Goal: Communication & Community: Ask a question

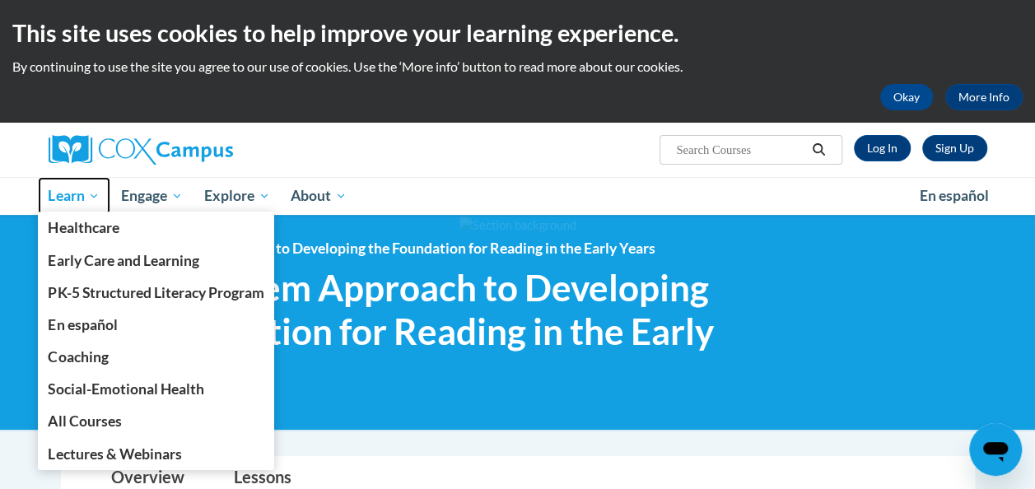
click at [82, 202] on span "Learn" at bounding box center [74, 196] width 52 height 20
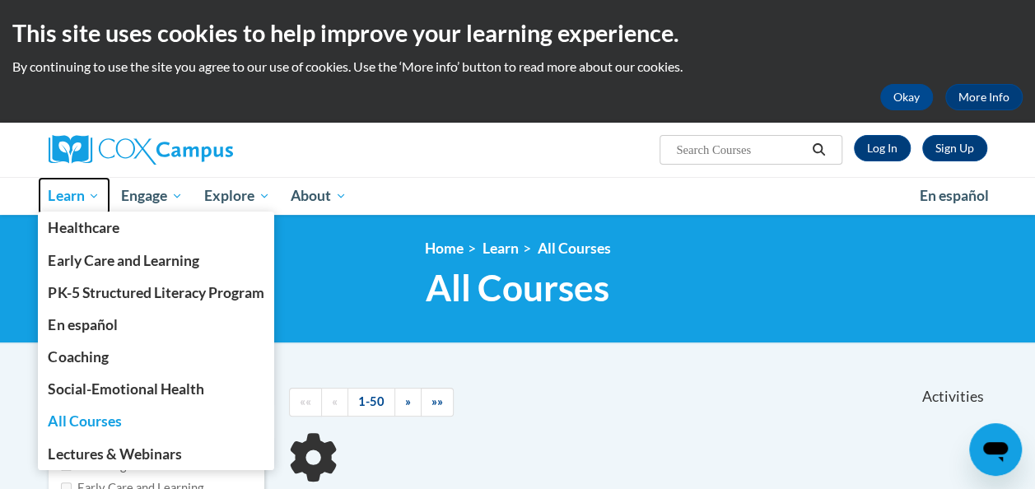
click at [99, 189] on span "Learn" at bounding box center [74, 196] width 52 height 20
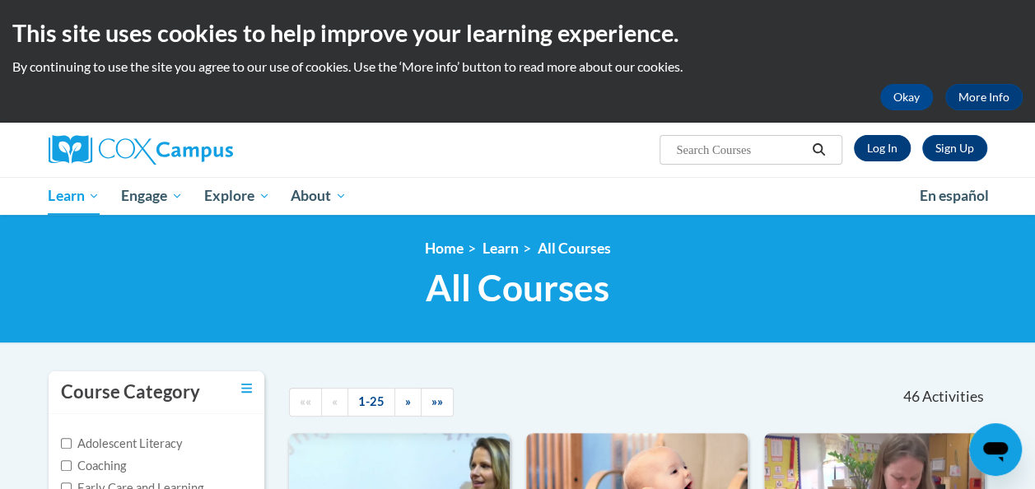
click at [889, 150] on link "Log In" at bounding box center [882, 148] width 57 height 26
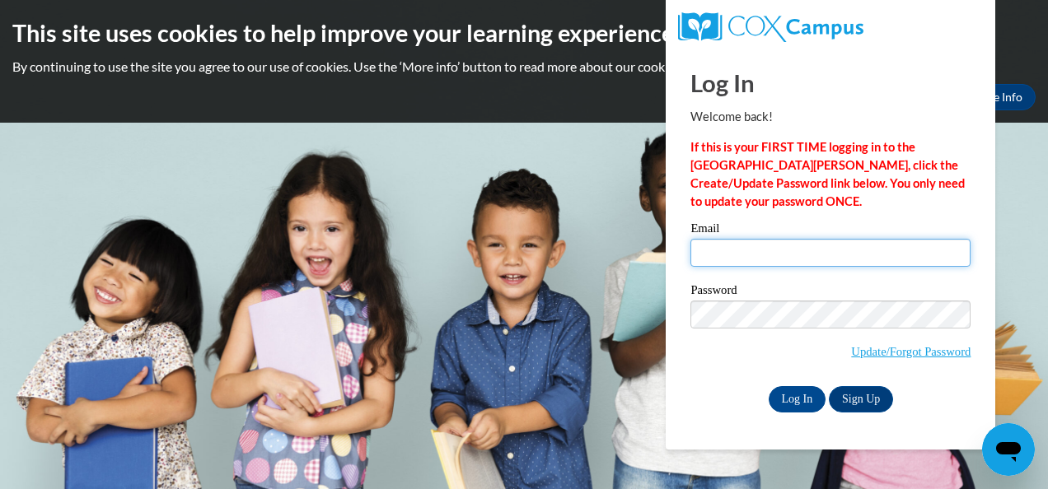
type input "weston_ikea@yahoo.com"
click at [850, 254] on input "weston_ikea@yahoo.com" at bounding box center [830, 253] width 280 height 28
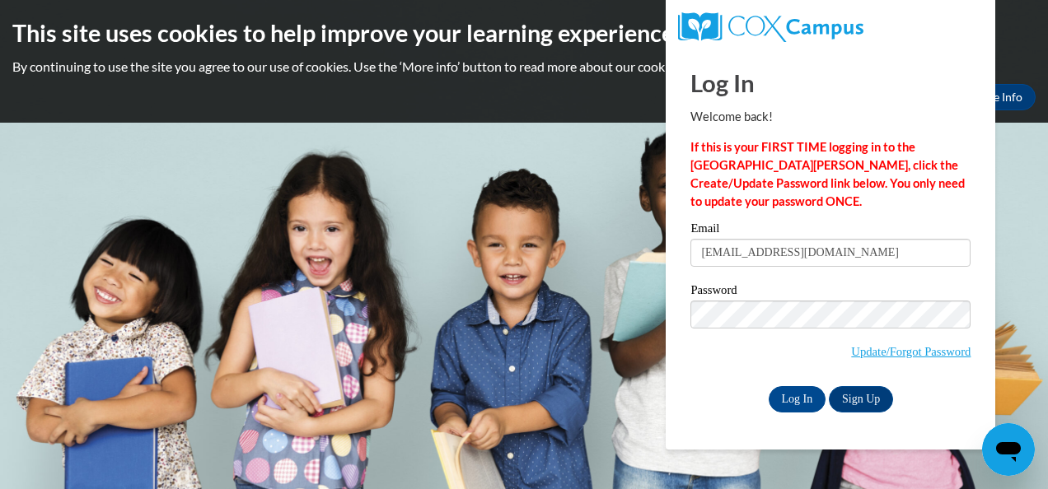
click at [1024, 184] on body "This site uses cookies to help improve your learning experience. By continuing …" at bounding box center [524, 244] width 1048 height 489
click at [805, 401] on input "Log In" at bounding box center [797, 399] width 58 height 26
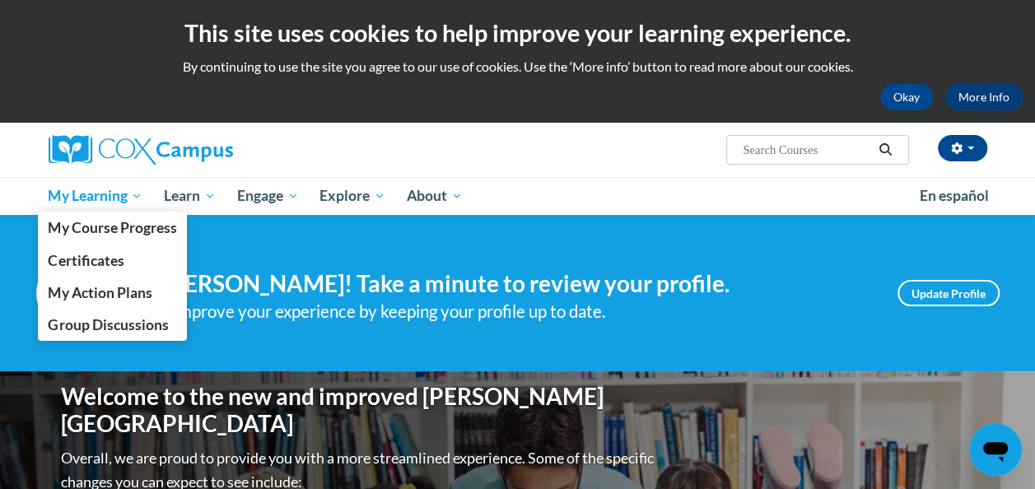
click at [114, 193] on span "My Learning" at bounding box center [95, 196] width 95 height 20
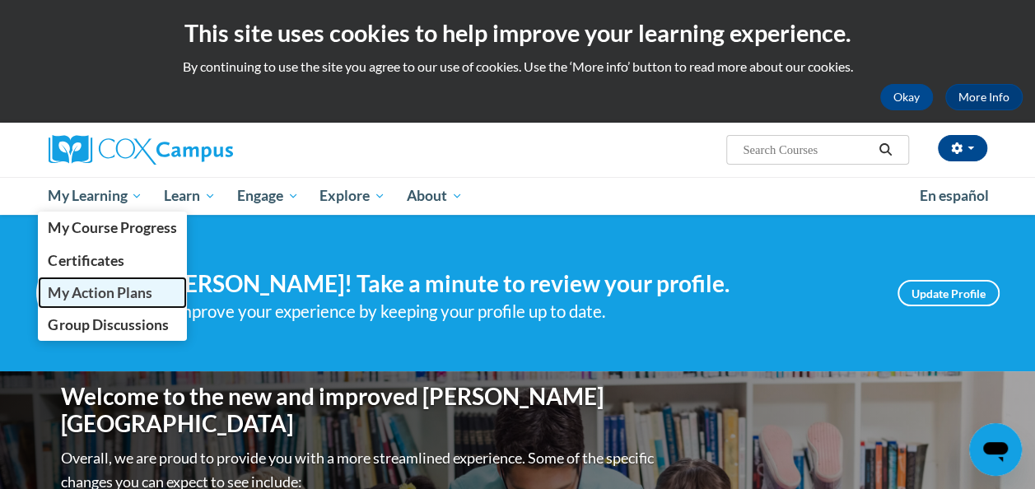
click at [115, 299] on span "My Action Plans" at bounding box center [100, 292] width 104 height 17
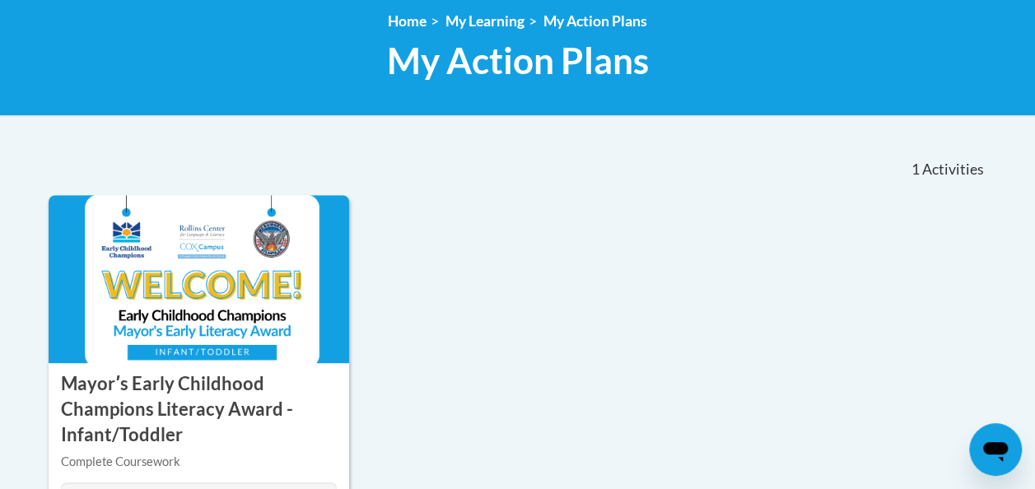
scroll to position [356, 0]
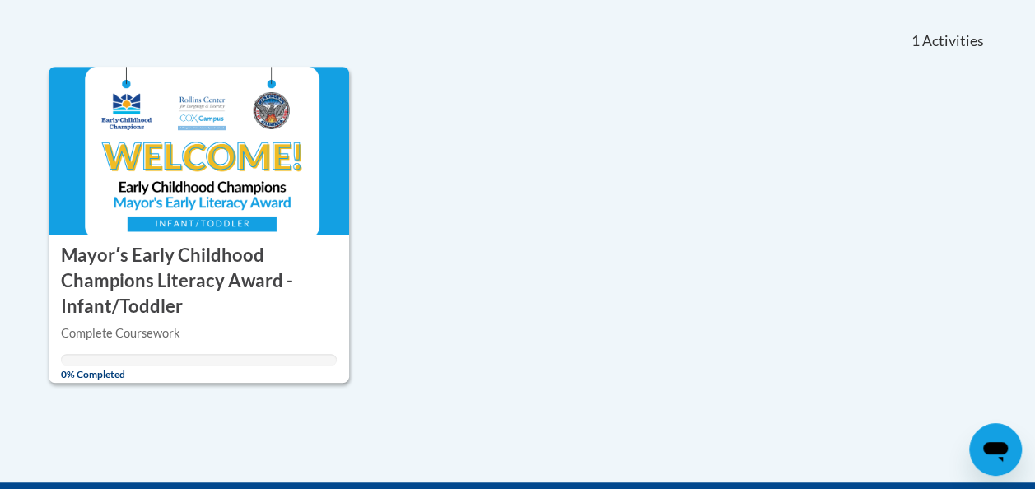
click at [245, 268] on h3 "Mayorʹs Early Childhood Champions Literacy Award - Infant/Toddler" at bounding box center [199, 281] width 277 height 76
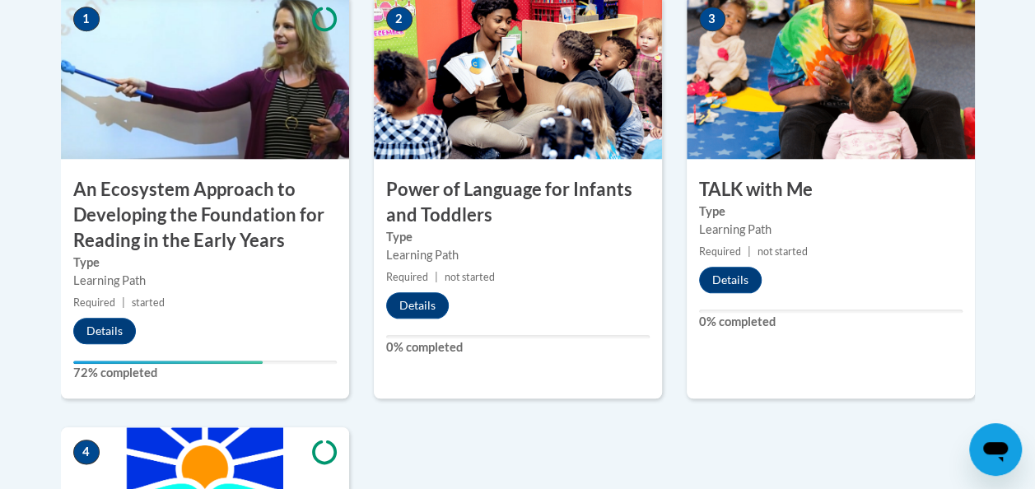
scroll to position [703, 0]
click at [238, 111] on img at bounding box center [205, 76] width 288 height 165
click at [995, 448] on icon "Open messaging window" at bounding box center [995, 452] width 25 height 20
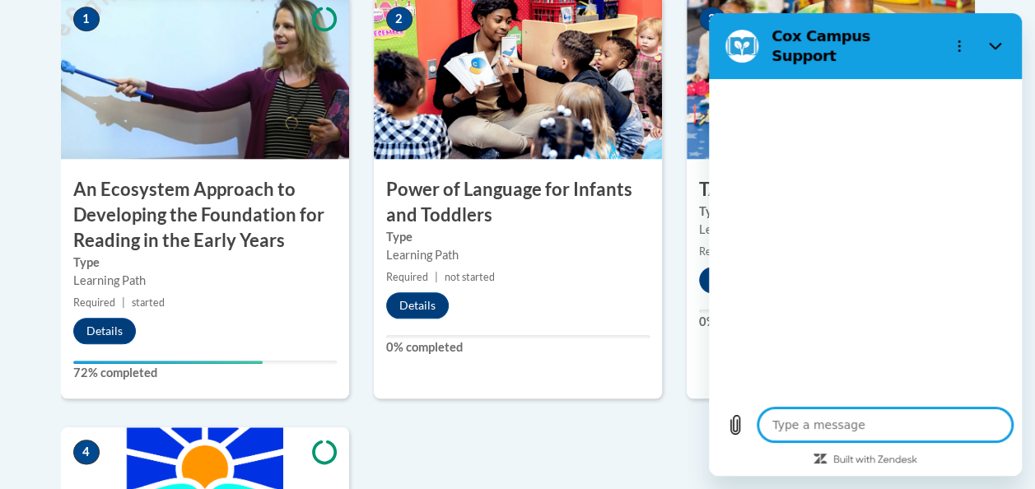
type textarea "x"
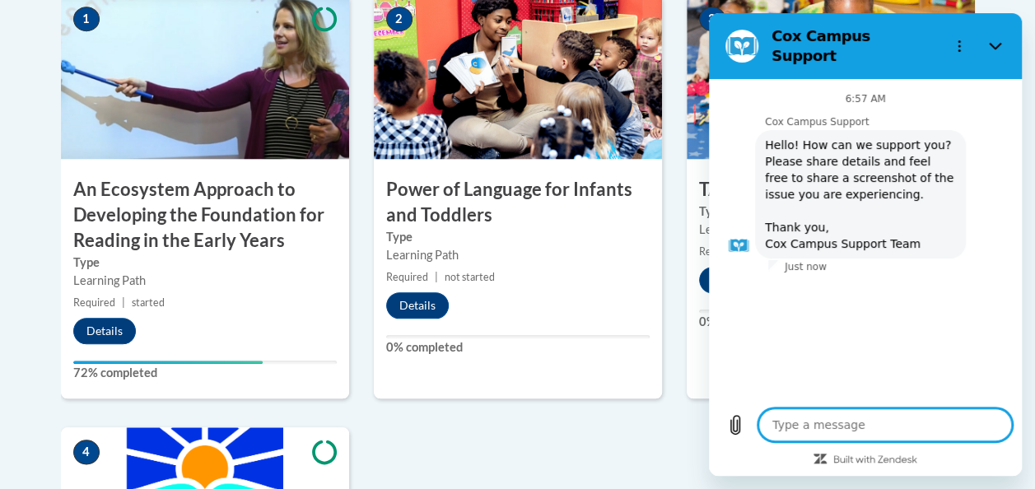
type textarea "h"
type textarea "x"
type textarea "he"
type textarea "x"
type textarea "hel"
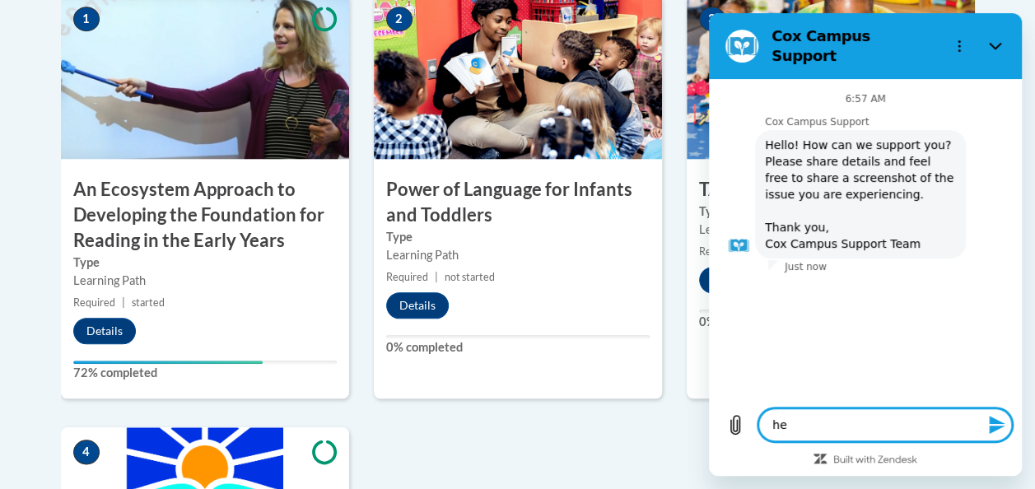
type textarea "x"
type textarea "hell"
type textarea "x"
type textarea "hello"
type textarea "x"
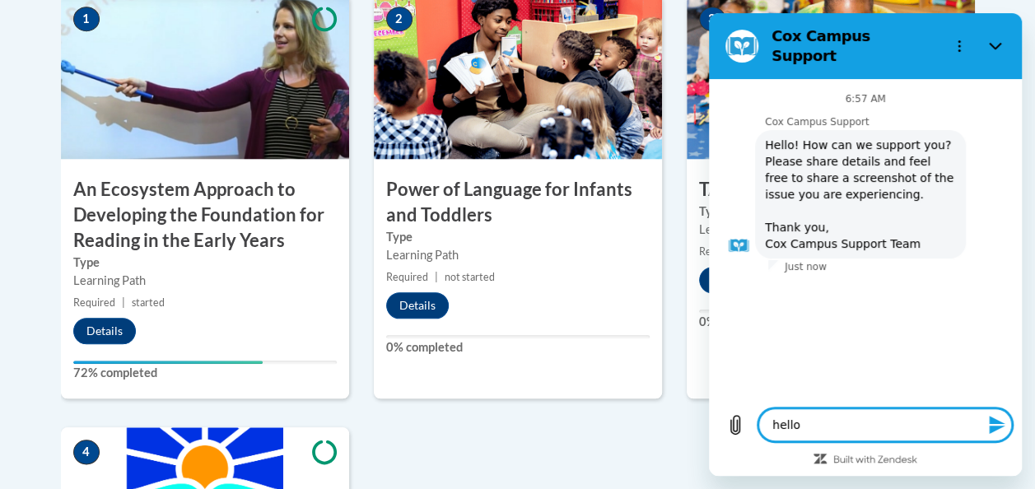
type textarea "hello!"
type textarea "x"
type textarea "hello!"
type textarea "x"
type textarea "hello! i"
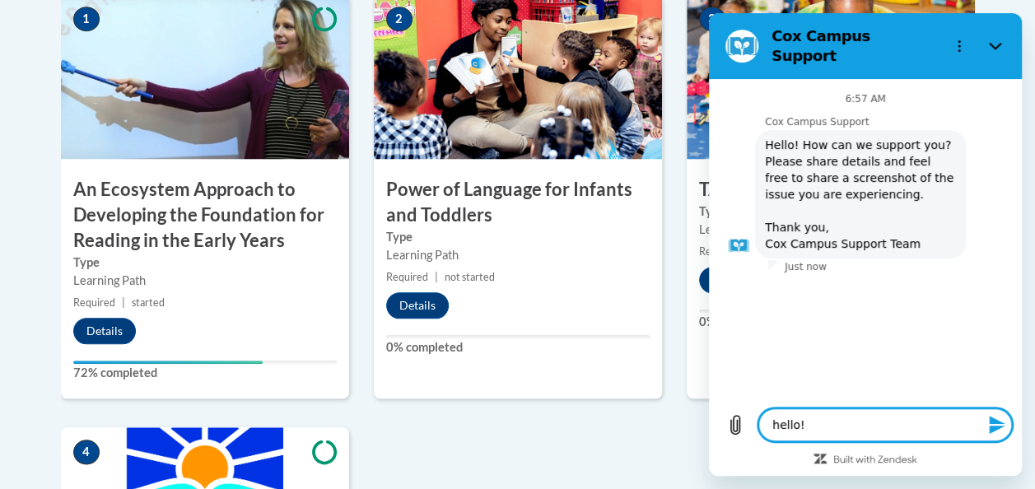
type textarea "x"
type textarea "hello! i"
type textarea "x"
type textarea "hello! i i"
type textarea "x"
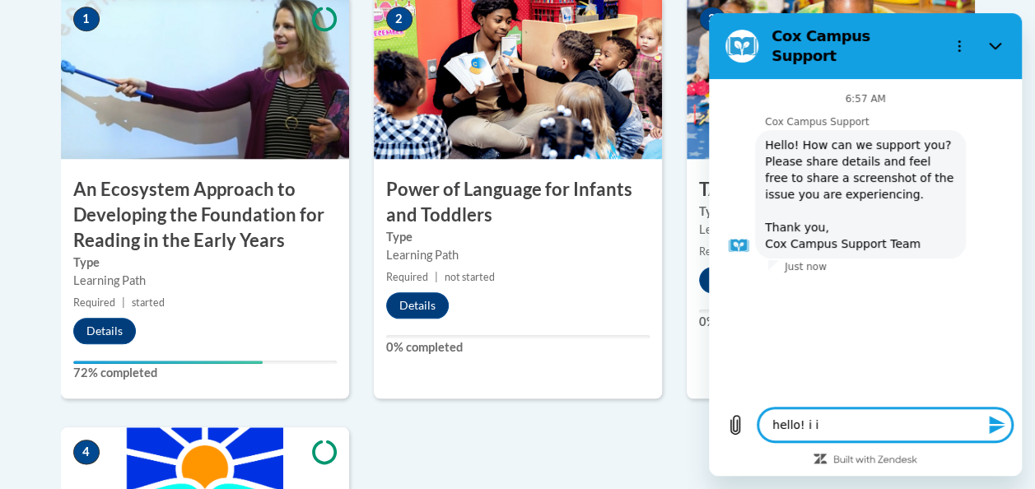
type textarea "hello! i"
type textarea "x"
type textarea "hello! i"
type textarea "x"
type textarea "hello!"
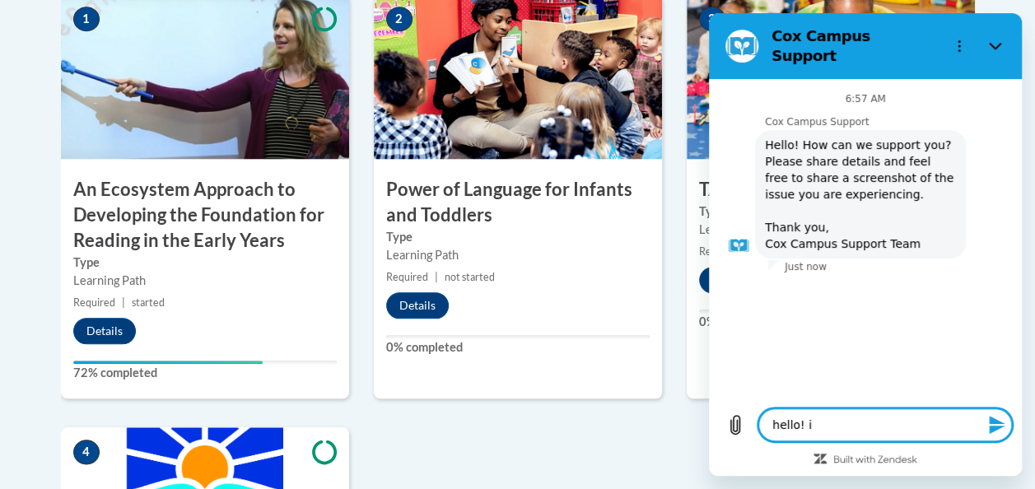
type textarea "x"
type textarea "hello! I"
type textarea "x"
type textarea "hello! I"
type textarea "x"
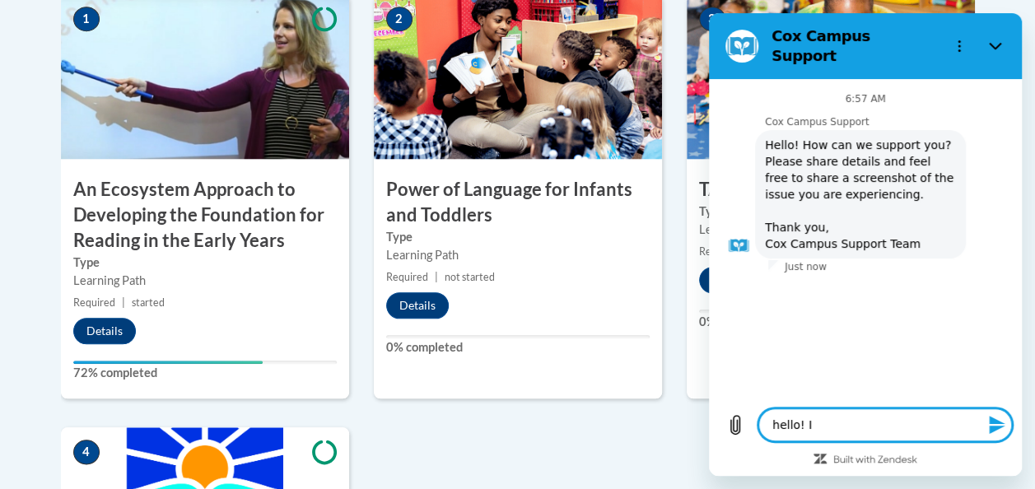
type textarea "hello! I a"
type textarea "x"
type textarea "hello! I am"
type textarea "x"
type textarea "hello! I am"
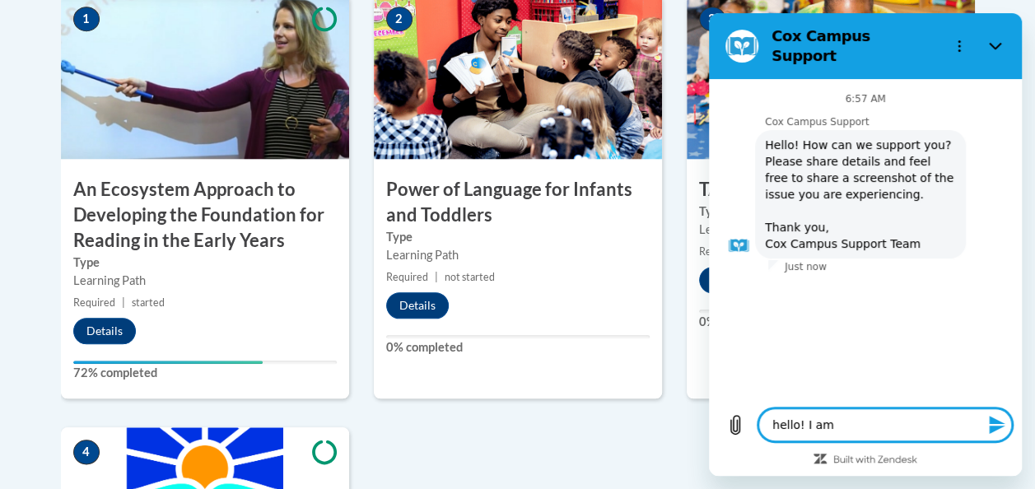
type textarea "x"
type textarea "hello! I am c"
type textarea "x"
type textarea "hello! I am cu"
type textarea "x"
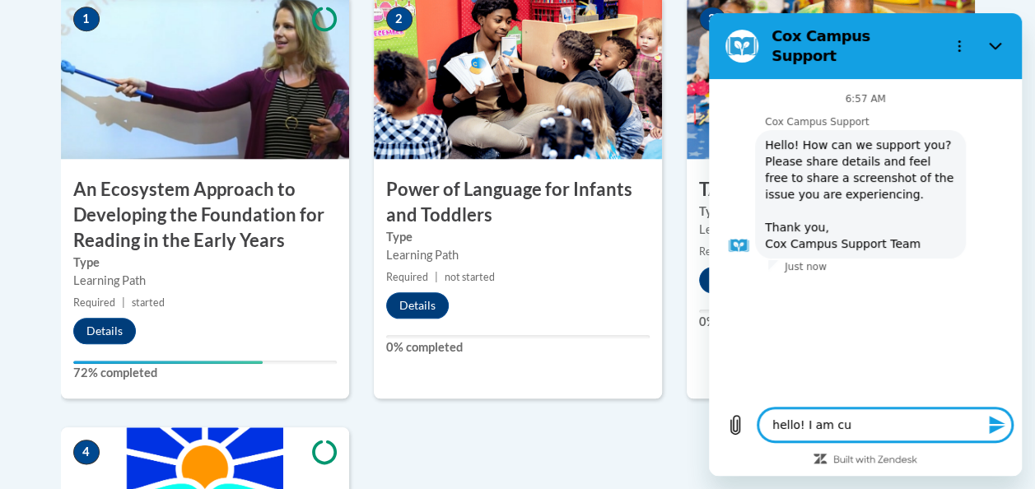
type textarea "hello! I am cur"
type textarea "x"
type textarea "hello! I am curr"
type textarea "x"
type textarea "hello! I am curre"
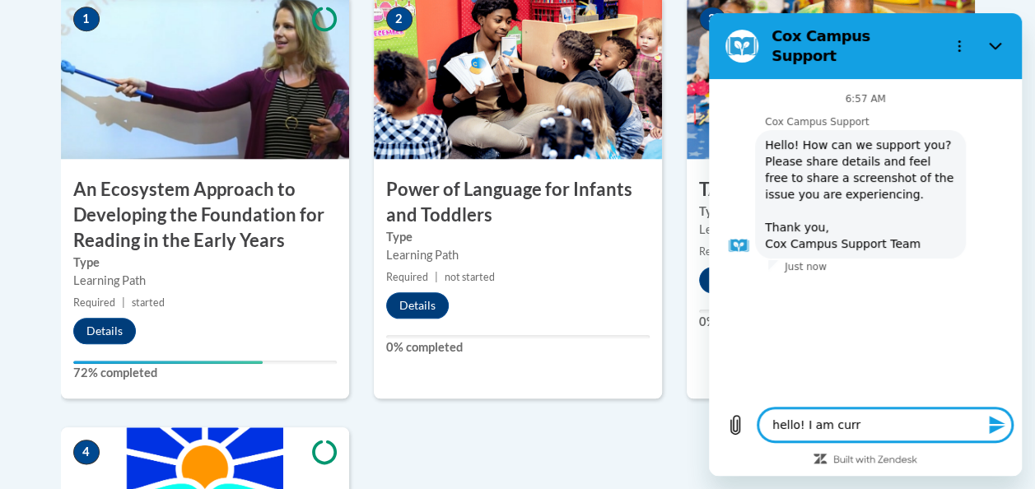
type textarea "x"
type textarea "hello! I am curren"
type textarea "x"
type textarea "hello! I am current"
type textarea "x"
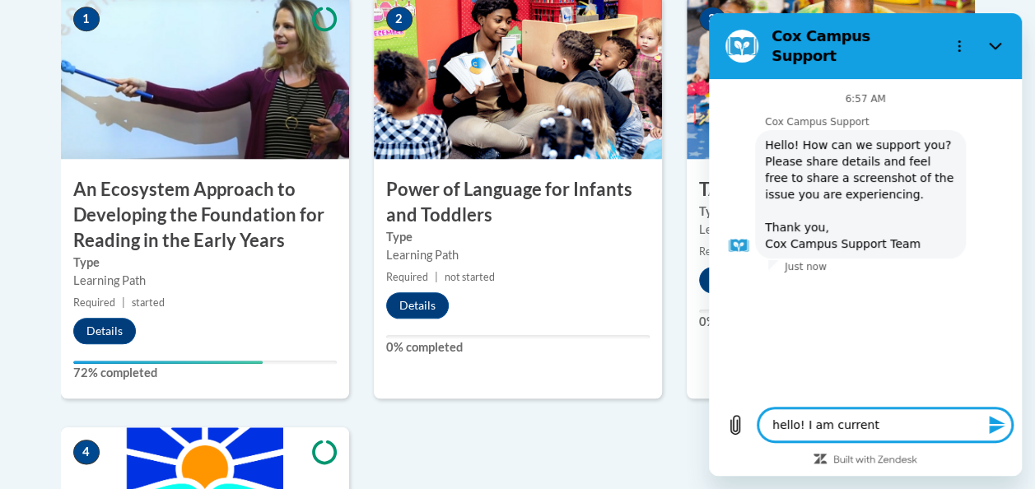
type textarea "hello! I am currentl"
type textarea "x"
type textarea "hello! I am currently"
type textarea "x"
type textarea "hello! I am currently"
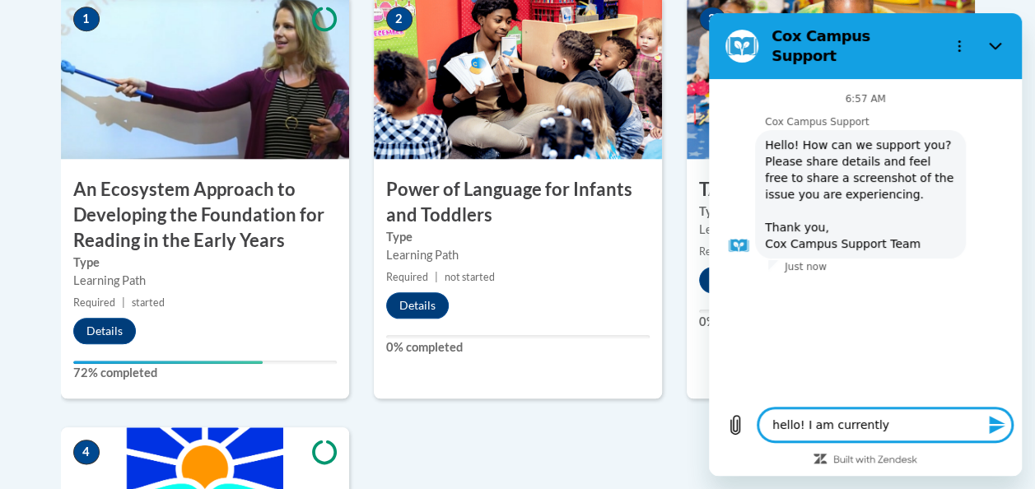
type textarea "x"
type textarea "hello! I am currently i"
type textarea "x"
type textarea "hello! I am currently in"
type textarea "x"
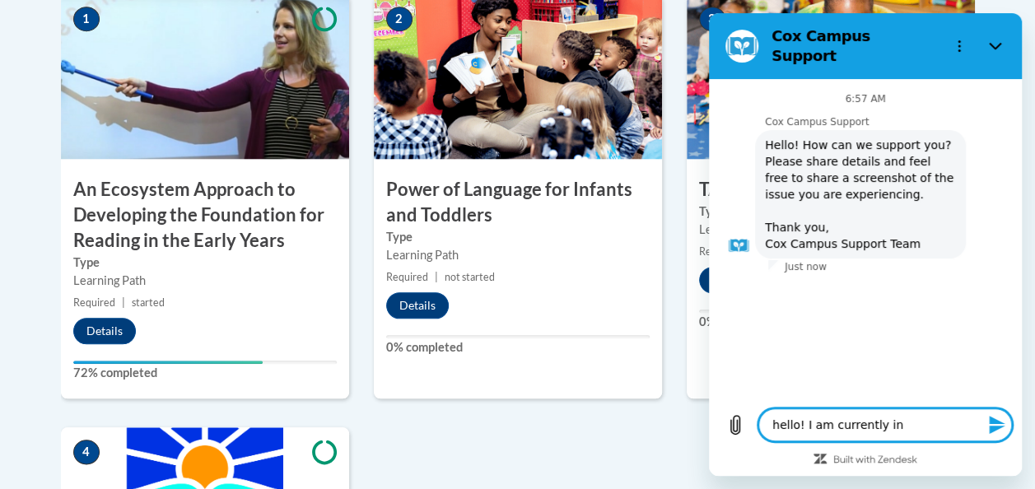
type textarea "hello! I am currently in"
type textarea "x"
type textarea "hello! I am currently in a"
type textarea "x"
type textarea "hello! I am currently in a"
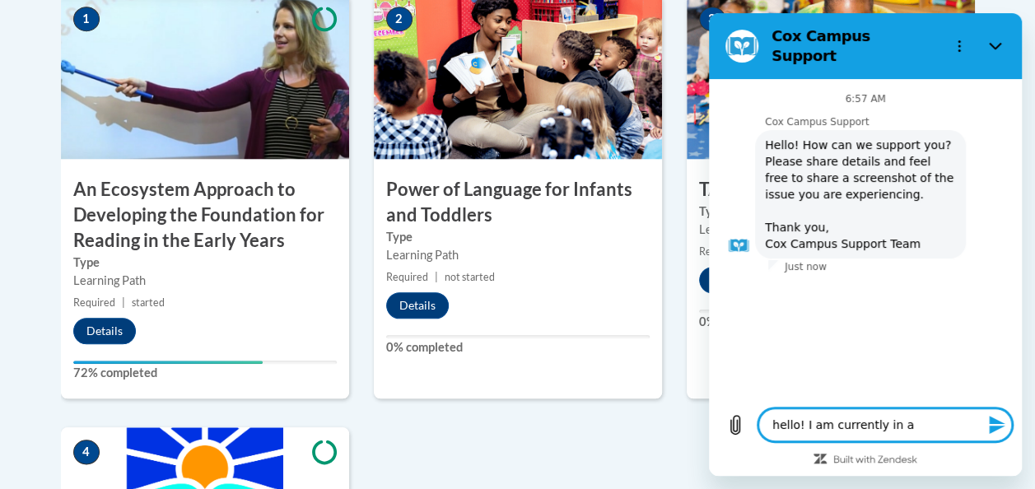
type textarea "x"
type textarea "hello! I am currently in a p"
type textarea "x"
type textarea "hello! I am currently in a pr"
type textarea "x"
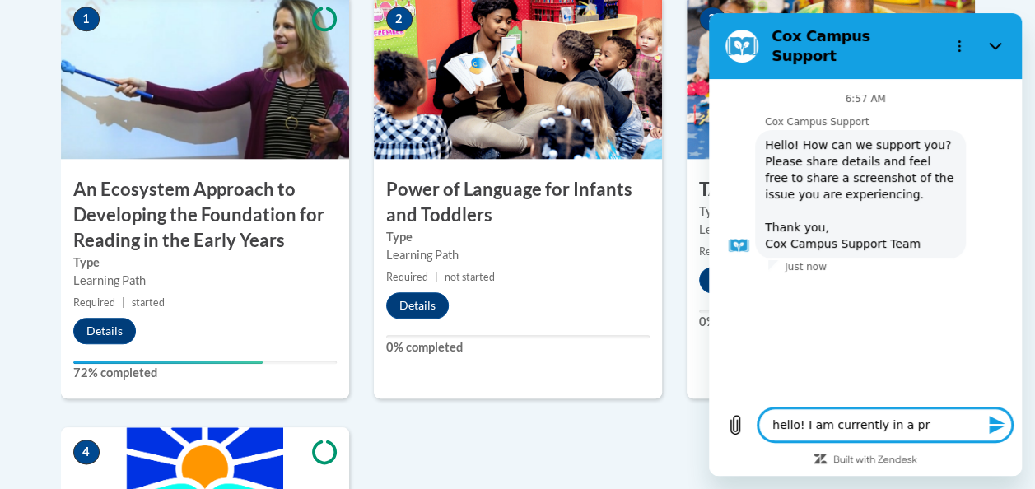
type textarea "hello! I am currently in a pro"
type textarea "x"
type textarea "hello! I am currently in a prog"
type textarea "x"
type textarea "hello! I am currently in a progr"
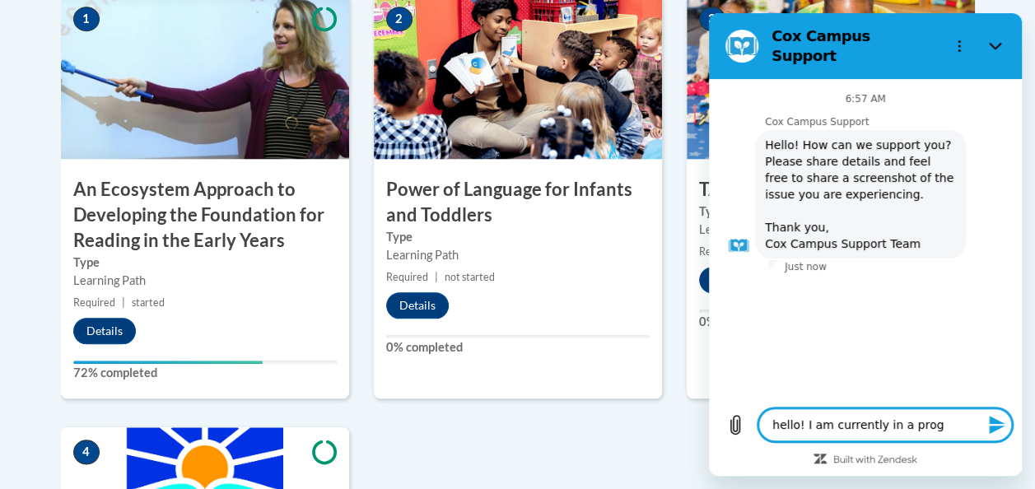
type textarea "x"
type textarea "hello! I am currently in a progra"
type textarea "x"
type textarea "hello! I am currently in a program"
type textarea "x"
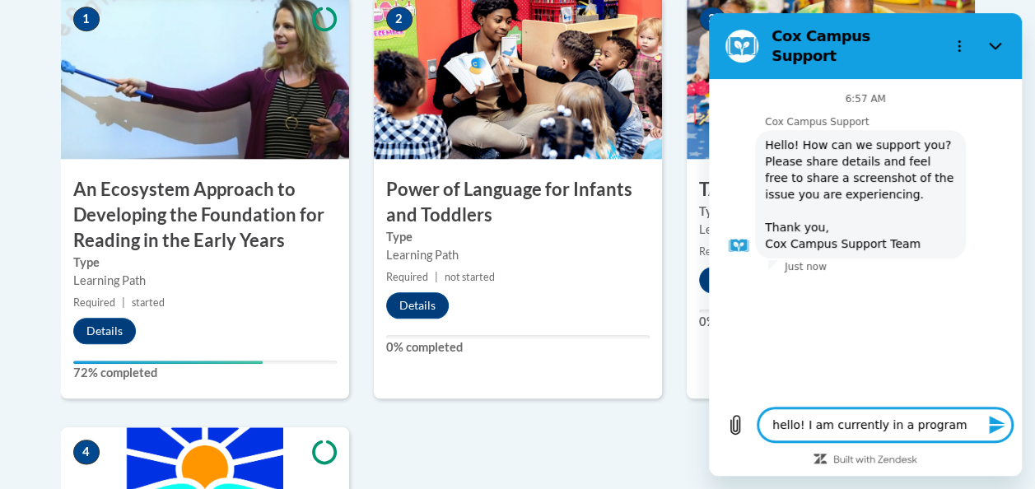
type textarea "hello! I am currently in a program"
type textarea "x"
type textarea "hello! I am currently in a program t"
type textarea "x"
type textarea "hello! I am currently in a program th"
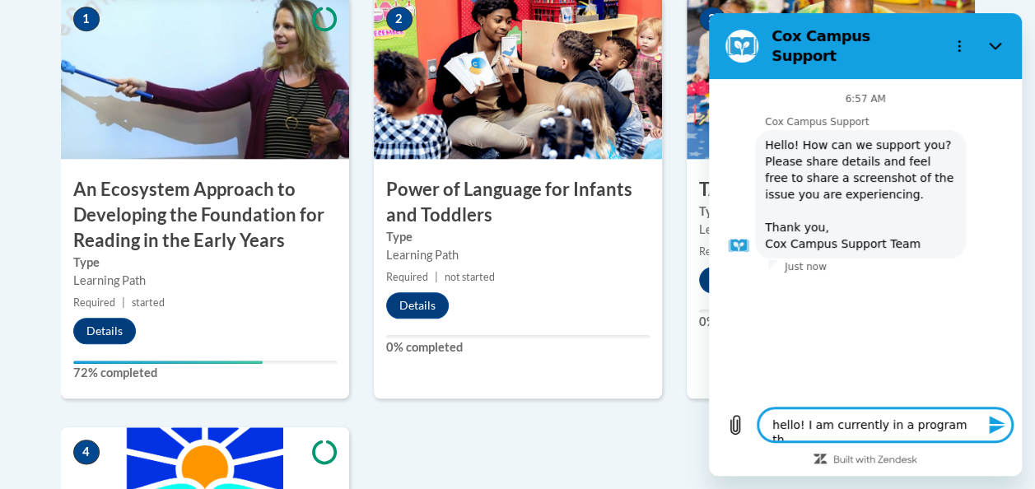
type textarea "x"
type textarea "hello! I am currently in a program tha"
type textarea "x"
type textarea "hello! I am currently in a program that"
type textarea "x"
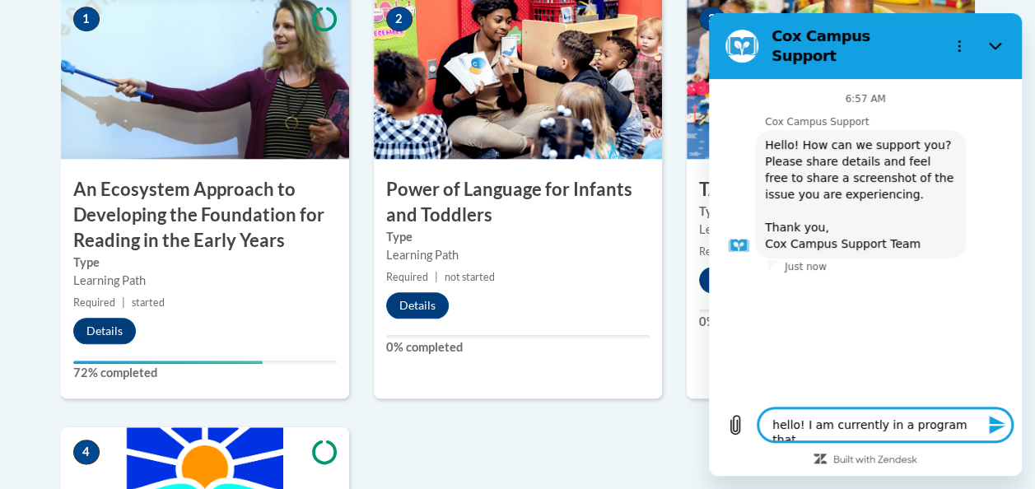
type textarea "hello! I am currently in a program that"
type textarea "x"
type textarea "hello! I am currently in a program that a"
type textarea "x"
type textarea "hello! I am currently in a program that as"
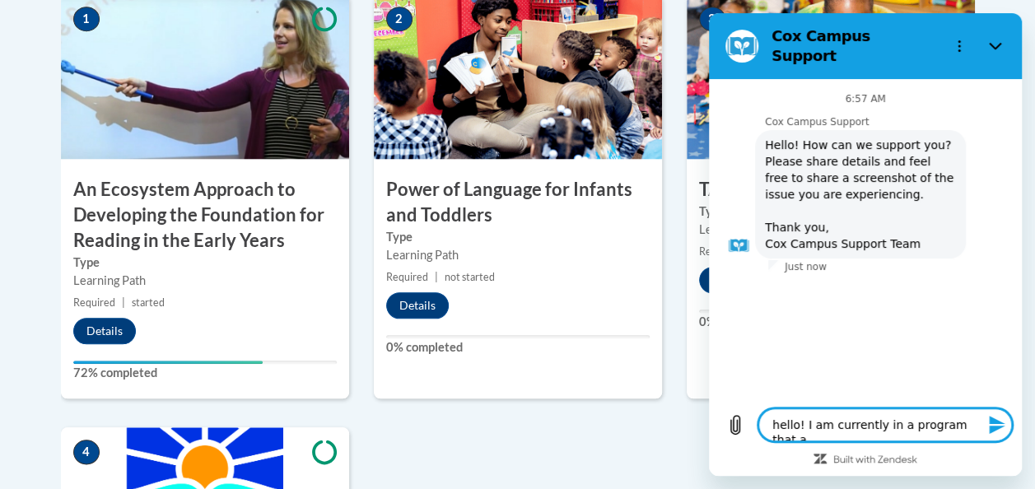
type textarea "x"
type textarea "hello! I am currently in a program that ass"
type textarea "x"
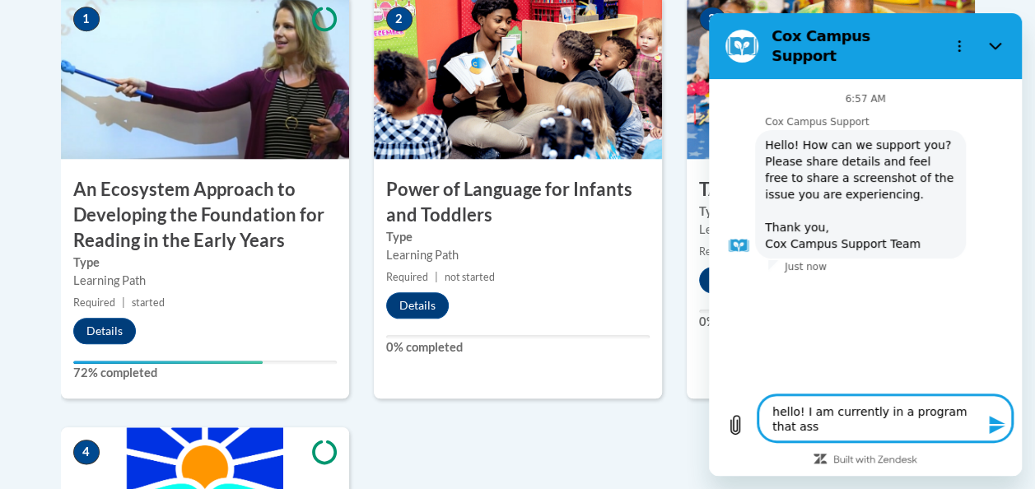
type textarea "hello! I am currently in a program that assi"
type textarea "x"
type textarea "hello! I am currently in a program that assig"
type textarea "x"
type textarea "hello! I am currently in a program that assign"
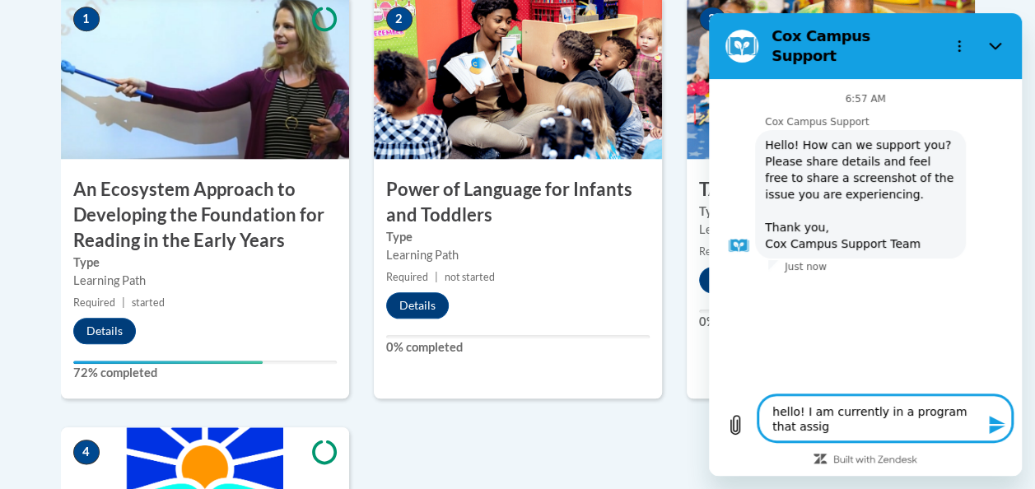
type textarea "x"
type textarea "hello! I am currently in a program that assigne"
type textarea "x"
type textarea "hello! I am currently in a program that assignes"
type textarea "x"
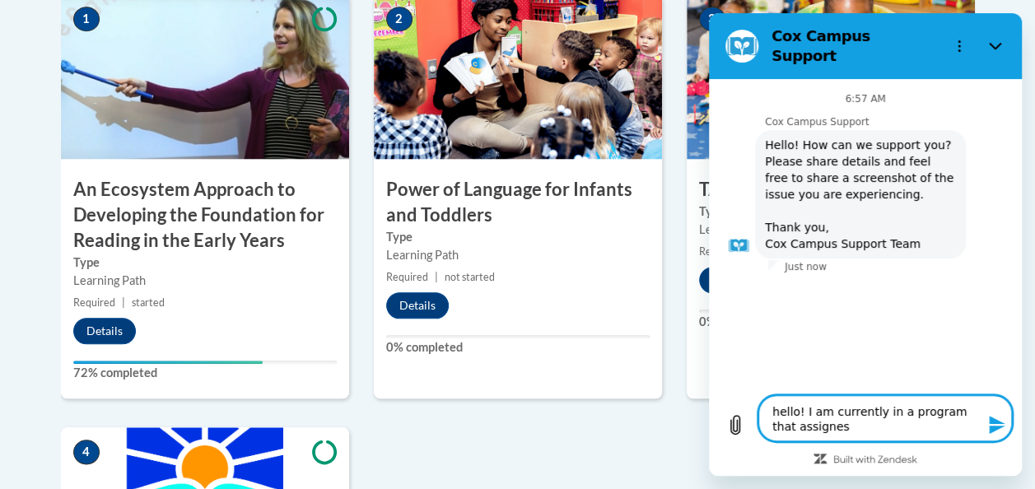
type textarea "hello! I am currently in a program that assignes"
type textarea "x"
type textarea "hello! I am currently in a program that assignes m"
type textarea "x"
type textarea "hello! I am currently in a program that assignes me"
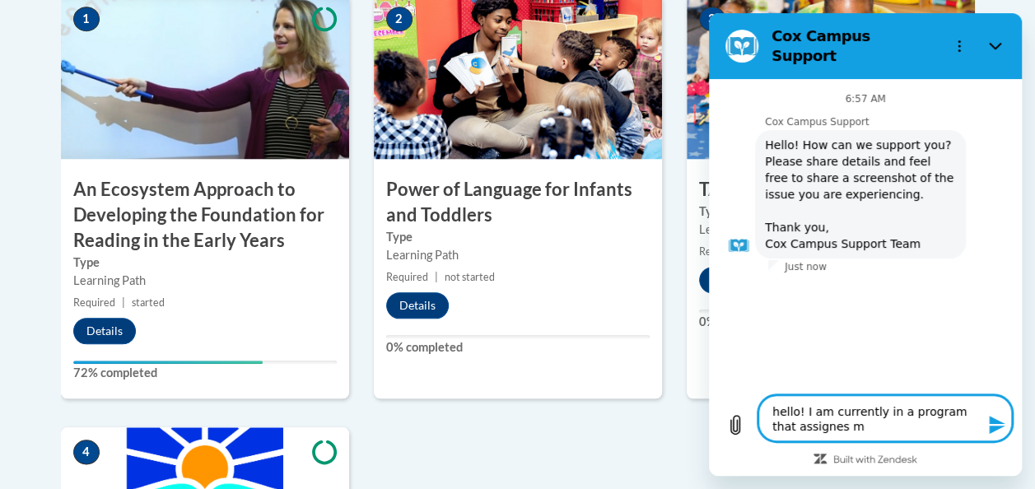
type textarea "x"
type textarea "hello! I am currently in a program that assignes me"
type textarea "x"
type textarea "hello! I am currently in a program that assignes me a"
type textarea "x"
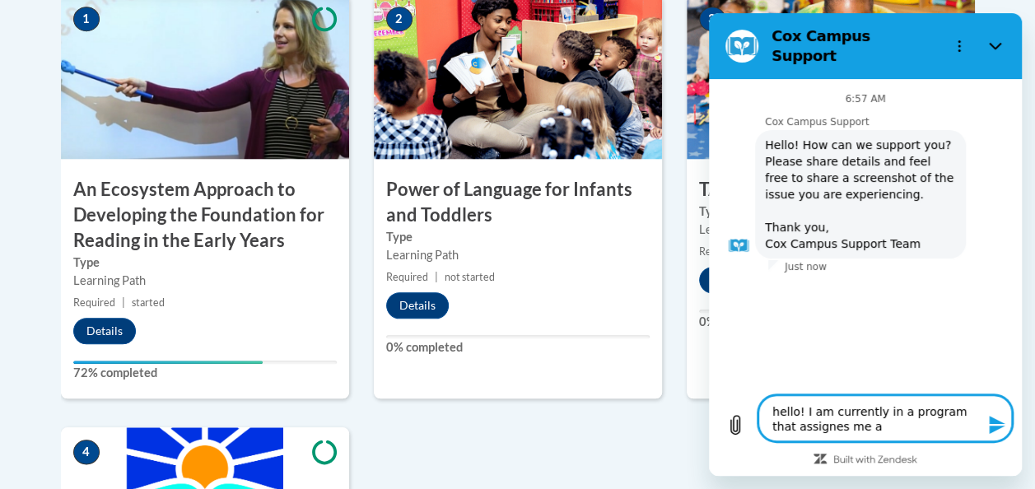
type textarea "hello! I am currently in a program that assignes me a"
type textarea "x"
type textarea "hello! I am currently in a program that assignes me a f"
type textarea "x"
type textarea "hello! I am currently in a program that assignes me a fe"
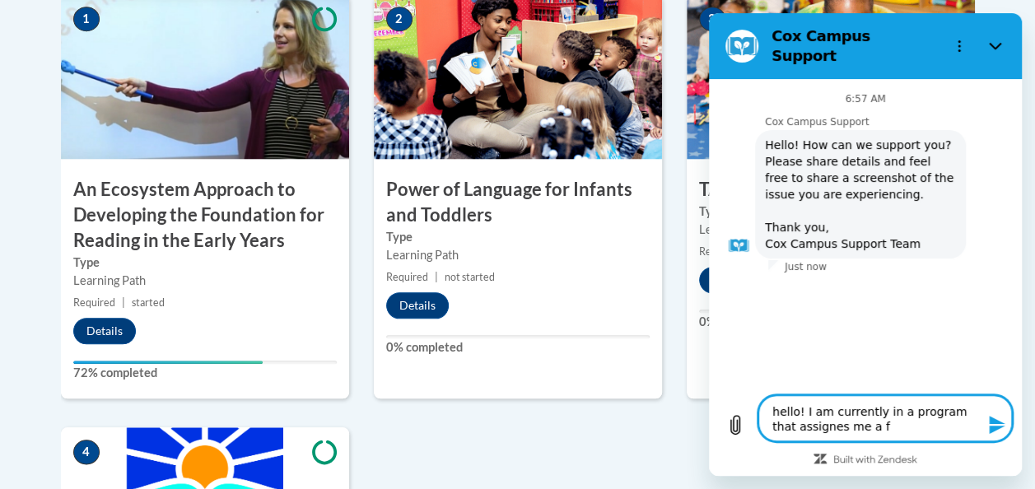
type textarea "x"
type textarea "hello! I am currently in a program that assignes me a few"
type textarea "x"
type textarea "hello! I am currently in a program that assignes me a few"
type textarea "x"
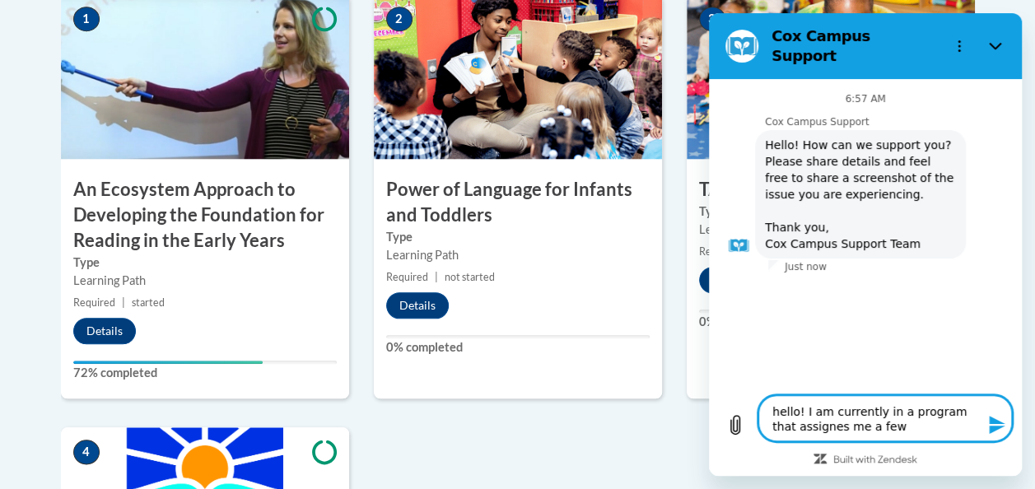
type textarea "hello! I am currently in a program that assignes me a few t"
type textarea "x"
type textarea "hello! I am currently in a program that assignes me a few tr"
type textarea "x"
type textarea "hello! I am currently in a program that assignes me a few tra"
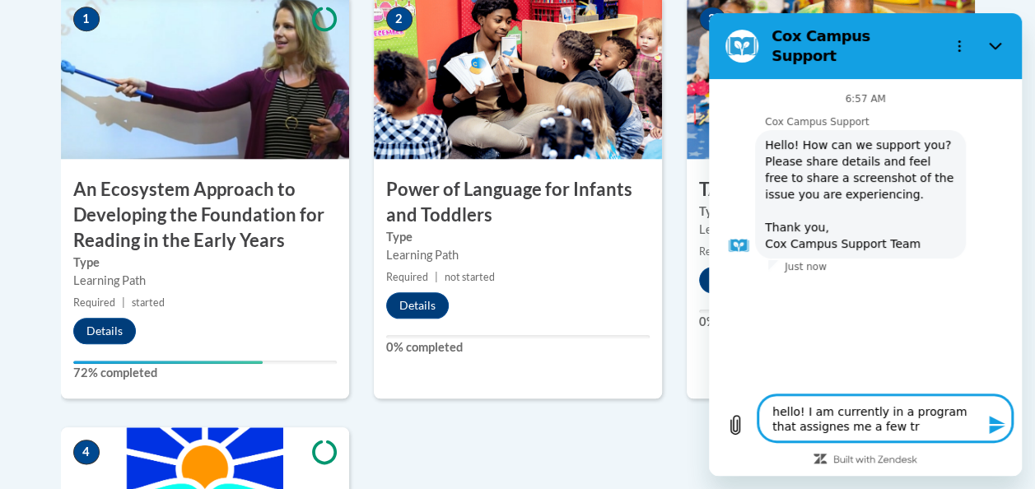
type textarea "x"
type textarea "hello! I am currently in a program that assignes me a few trai"
type textarea "x"
type textarea "hello! I am currently in a program that assignes me a few train"
type textarea "x"
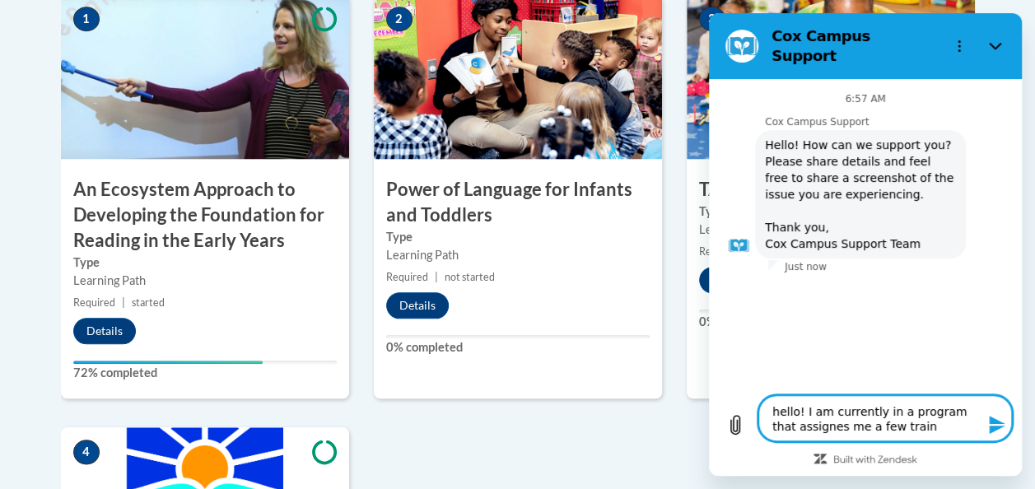
type textarea "hello! I am currently in a program that assignes me a few traini"
type textarea "x"
type textarea "hello! I am currently in a program that assignes me a few trainin"
type textarea "x"
type textarea "hello! I am currently in a program that assignes me a few training"
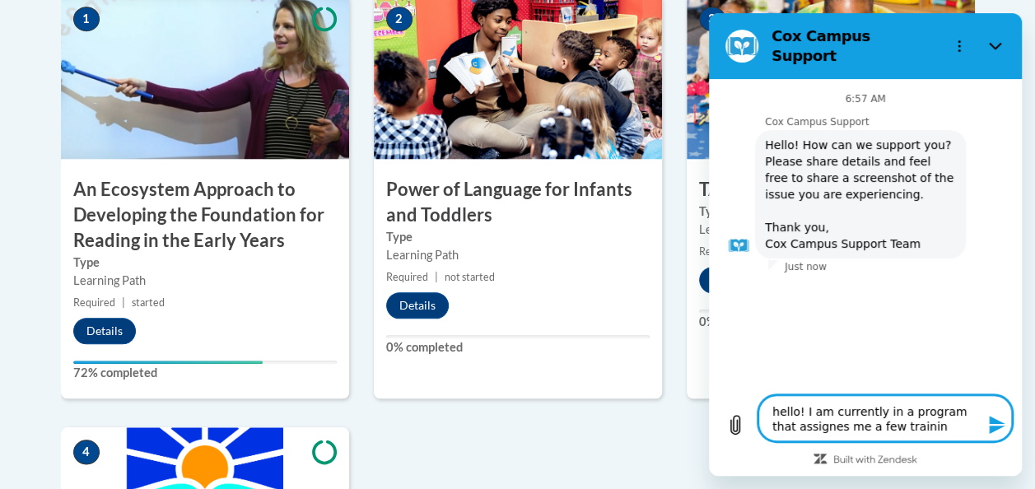
type textarea "x"
type textarea "hello! I am currently in a program that assignes me a few training"
type textarea "x"
type textarea "hello! I am currently in a program that assignes me a few training"
type textarea "x"
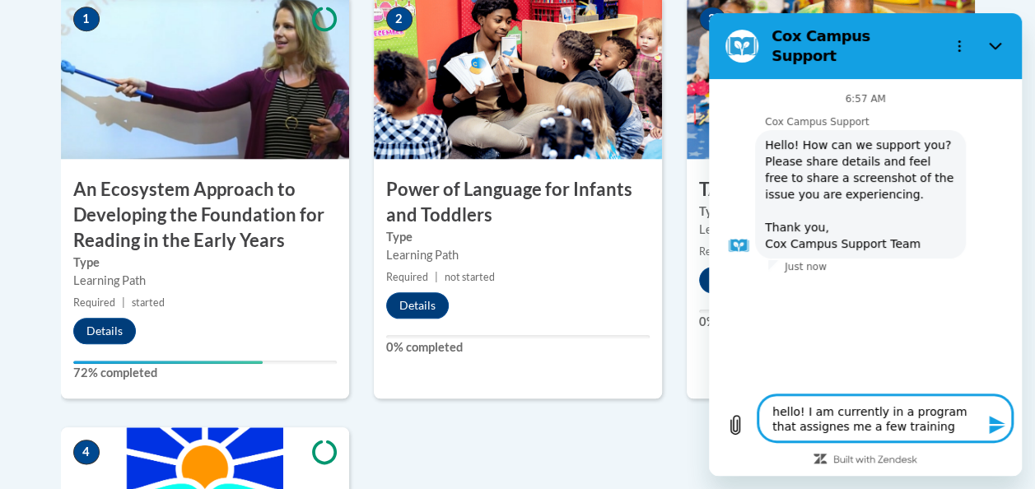
type textarea "hello! I am currently in a program that assignes me a few training t"
type textarea "x"
type textarea "hello! I am currently in a program that assignes me a few training th"
type textarea "x"
type textarea "hello! I am currently in a program that assignes me a few training thr"
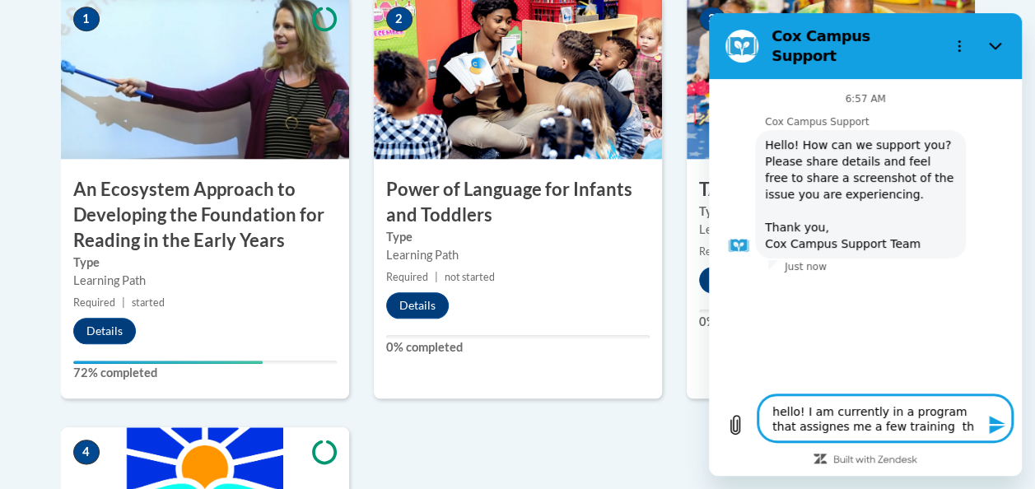
type textarea "x"
type textarea "hello! I am currently in a program that assignes me a few training thro"
type textarea "x"
type textarea "hello! I am currently in a program that assignes me a few training throg"
type textarea "x"
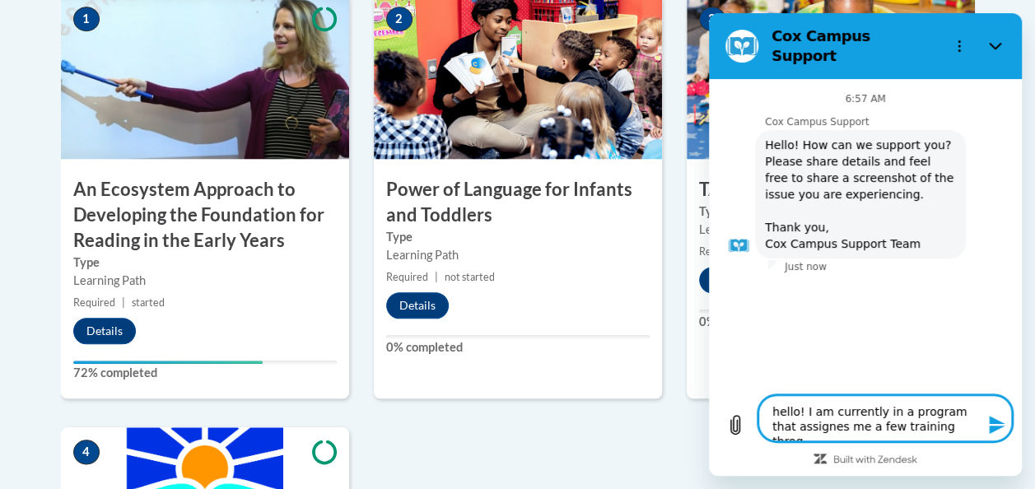
type textarea "hello! I am currently in a program that assignes me a few training throgu"
type textarea "x"
type textarea "hello! I am currently in a program that assignes me a few training throgut"
type textarea "x"
type textarea "hello! I am currently in a program that assignes me a few training throguth"
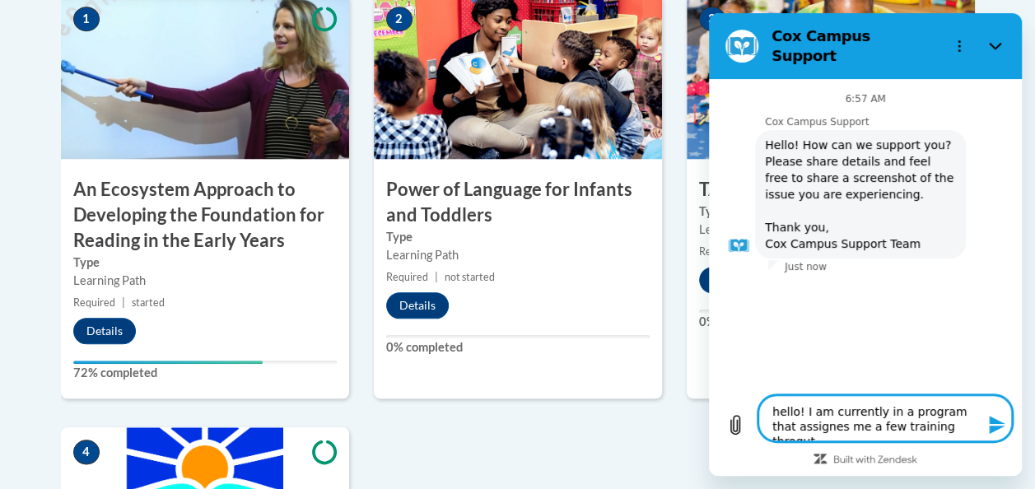
type textarea "x"
type textarea "hello! I am currently in a program that assignes me a few training throguth"
type textarea "x"
type textarea "hello! I am currently in a program that assignes me a few training throguth c"
type textarea "x"
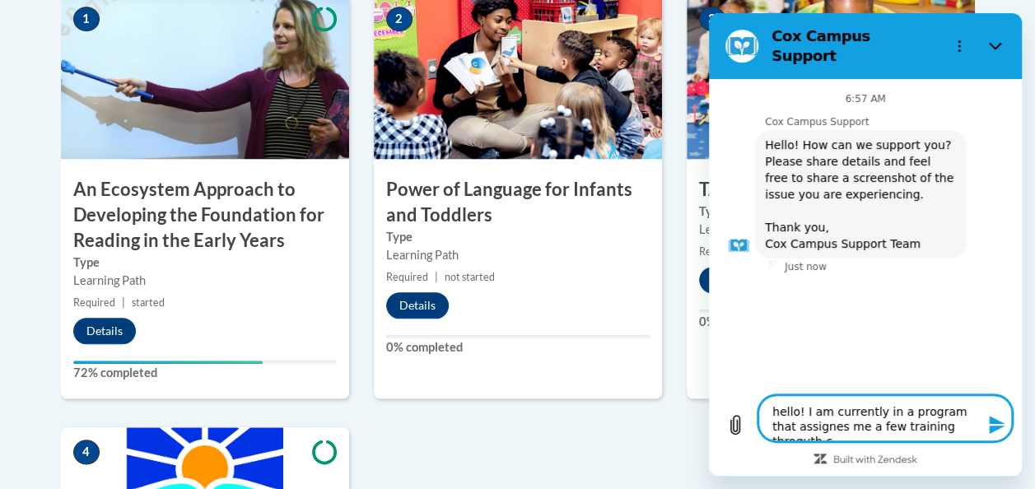
type textarea "hello! I am currently in a program that assignes me a few training throguth co"
type textarea "x"
type textarea "hello! I am currently in a program that assignes me a few training throguth cox"
type textarea "x"
type textarea "hello! I am currently in a program that assignes me a few training throguth cox"
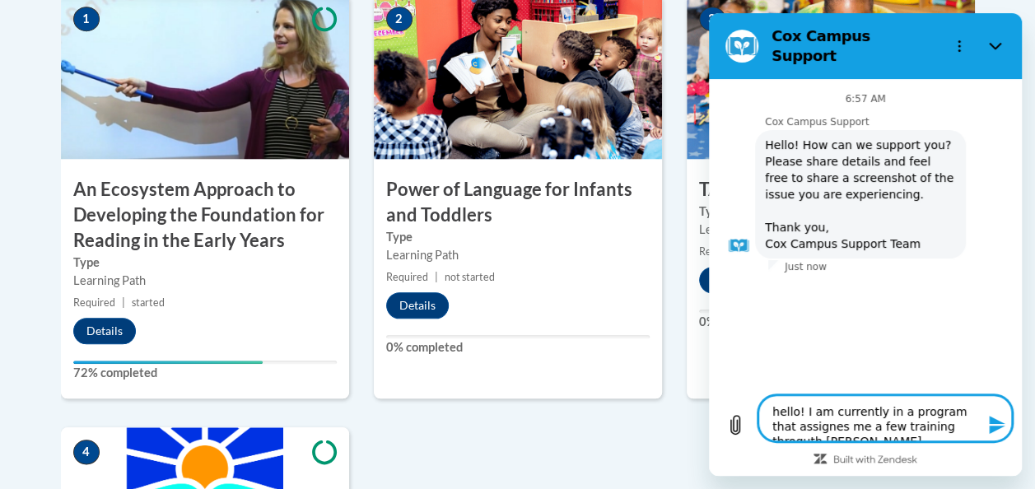
type textarea "x"
type textarea "hello! I am currently in a program that assignes me a few training throguth cox…"
type textarea "x"
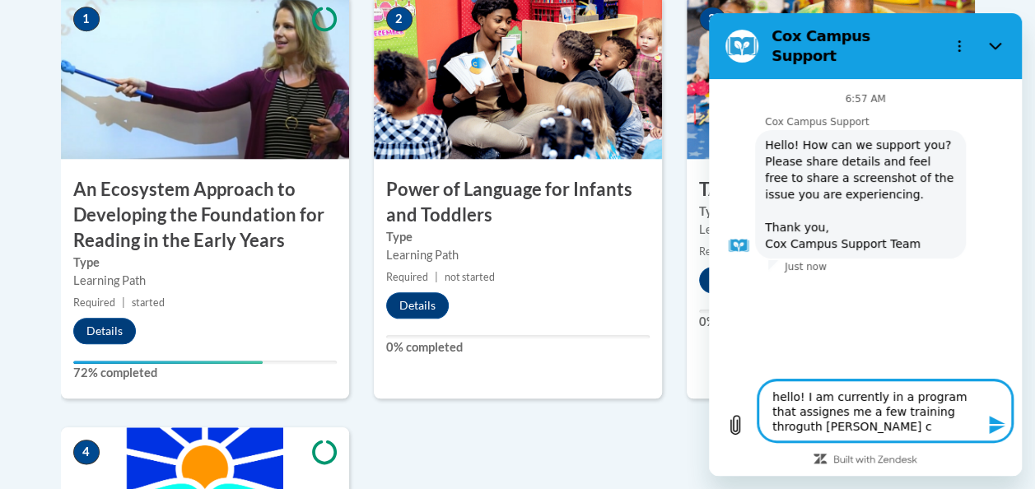
type textarea "hello! I am currently in a program that assignes me a few training throguth cox…"
type textarea "x"
type textarea "hello! I am currently in a program that assignes me a few training throguth cox…"
type textarea "x"
type textarea "hello! I am currently in a program that assignes me a few training throguth cox…"
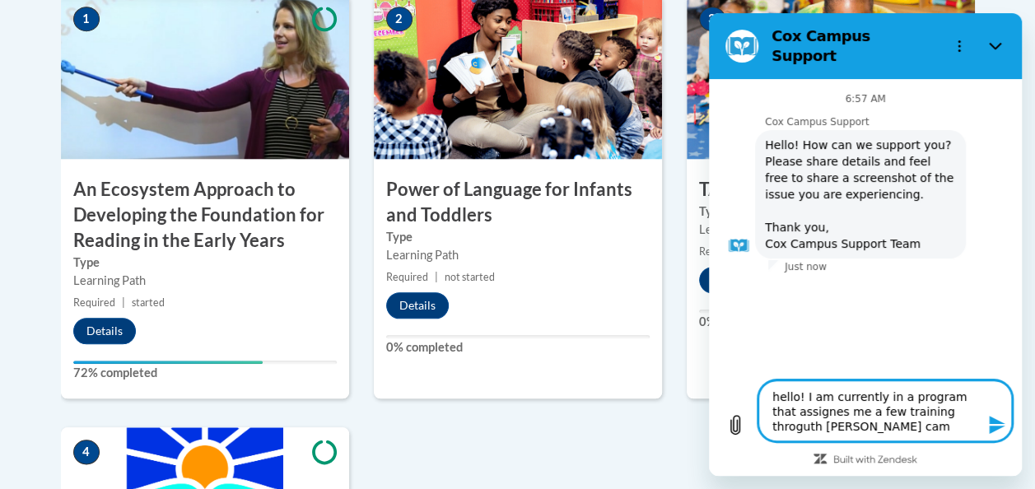
type textarea "x"
type textarea "hello! I am currently in a program that assignes me a few training throguth cox…"
type textarea "x"
type textarea "hello! I am currently in a program that assignes me a few training throguth cox…"
type textarea "x"
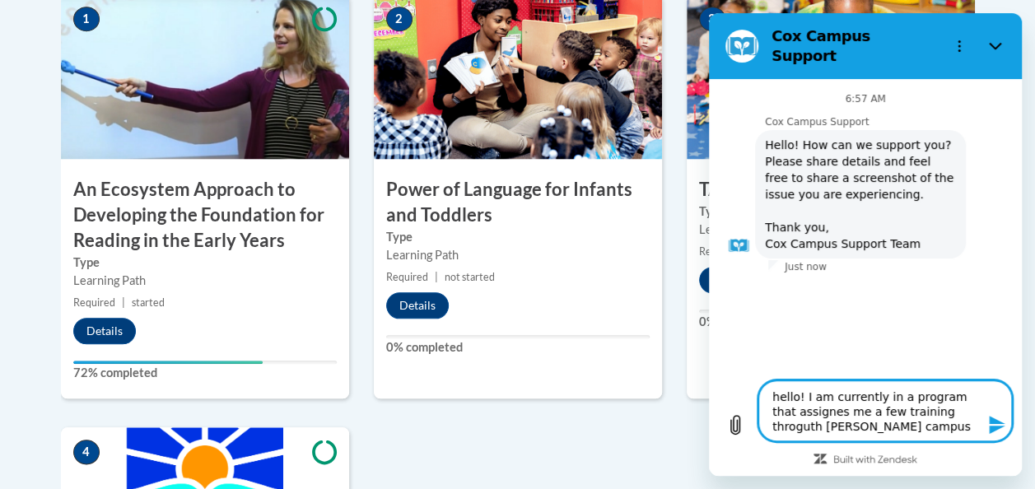
type textarea "hello! I am currently in a program that assignes me a few training throguth cox…"
type textarea "x"
type textarea "hello! I am currently in a program that assignes me a few training throguth cox…"
type textarea "x"
type textarea "hello! I am currently in a program that assignes me a few training throguth cox…"
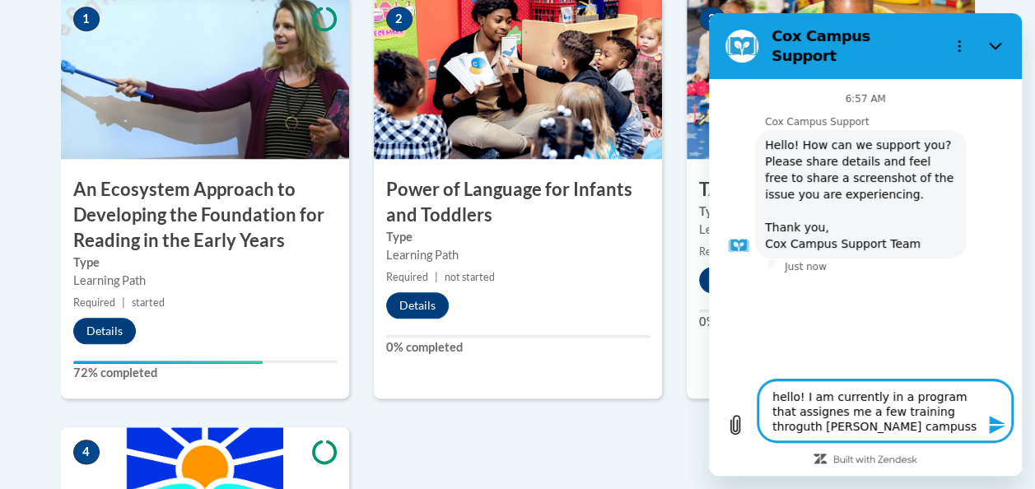
type textarea "x"
type textarea "hello! I am currently in a program that assignes me a few training throguth cox…"
type textarea "x"
type textarea "hello! I am currently in a program that assignes me a few training throguth cox…"
type textarea "x"
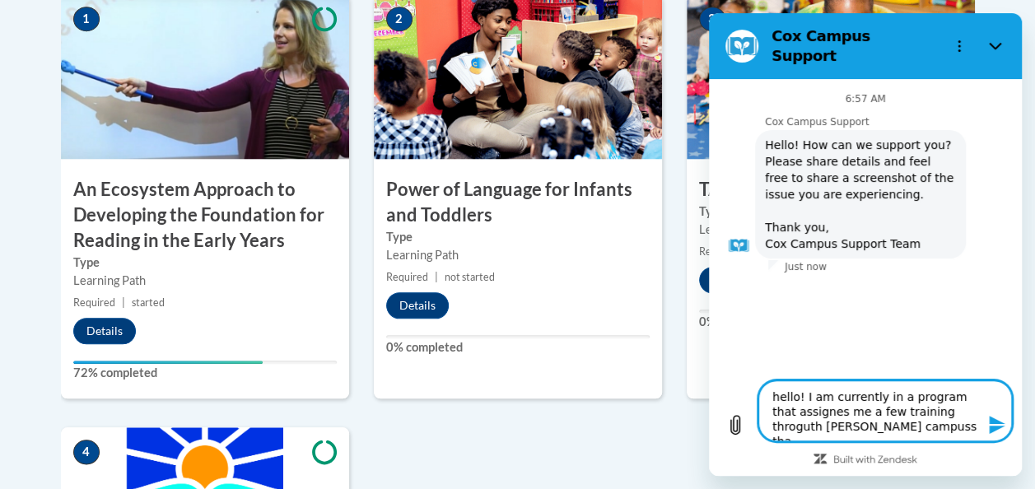
type textarea "hello! I am currently in a program that assignes me a few training throguth cox…"
type textarea "x"
type textarea "hello! I am currently in a program that assignes me a few training throguth cox…"
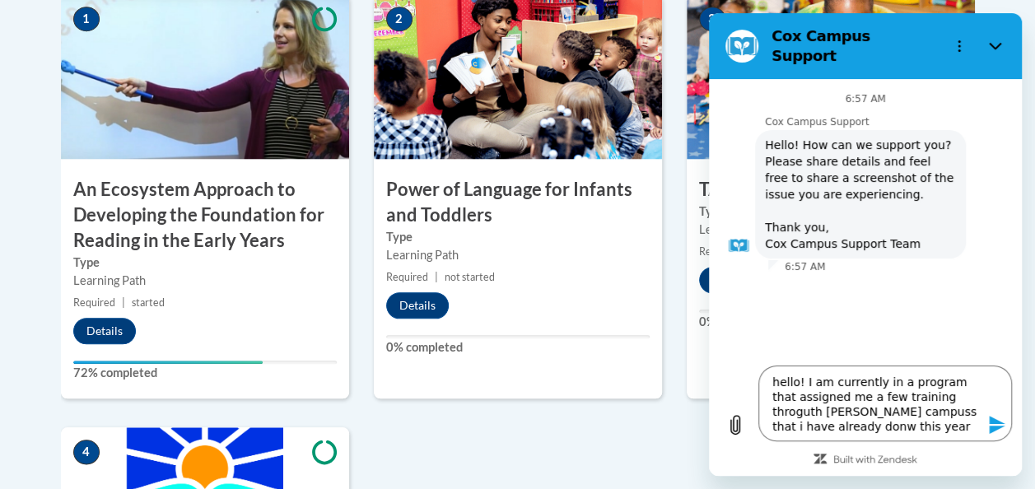
drag, startPoint x: 941, startPoint y: 396, endPoint x: 726, endPoint y: 344, distance: 220.3
click at [726, 344] on div "6:57 AM Cox Campus Support Cox Campus Support says: Hello! How can we support y…" at bounding box center [865, 217] width 306 height 270
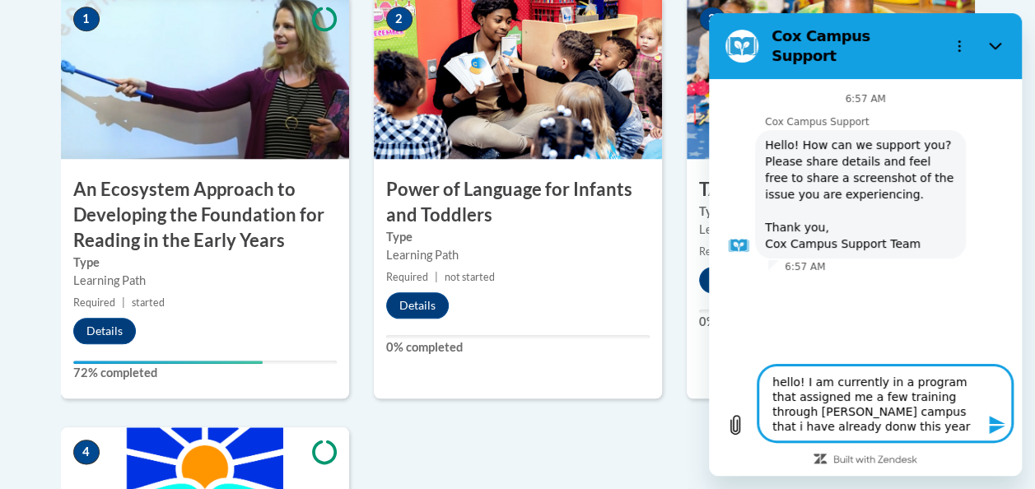
drag, startPoint x: 905, startPoint y: 396, endPoint x: 790, endPoint y: 324, distance: 136.2
click at [762, 320] on div "6:57 AM Cox Campus Support Cox Campus Support says: Hello! How can we support y…" at bounding box center [865, 217] width 306 height 270
click at [798, 436] on textarea "hello! I am currently in a program that assigned me a few training through cox …" at bounding box center [886, 404] width 254 height 76
drag, startPoint x: 945, startPoint y: 413, endPoint x: 941, endPoint y: 441, distance: 29.0
click at [944, 418] on textarea "hello! I am currently in a program that assigned me a few trainings through cox…" at bounding box center [886, 404] width 254 height 76
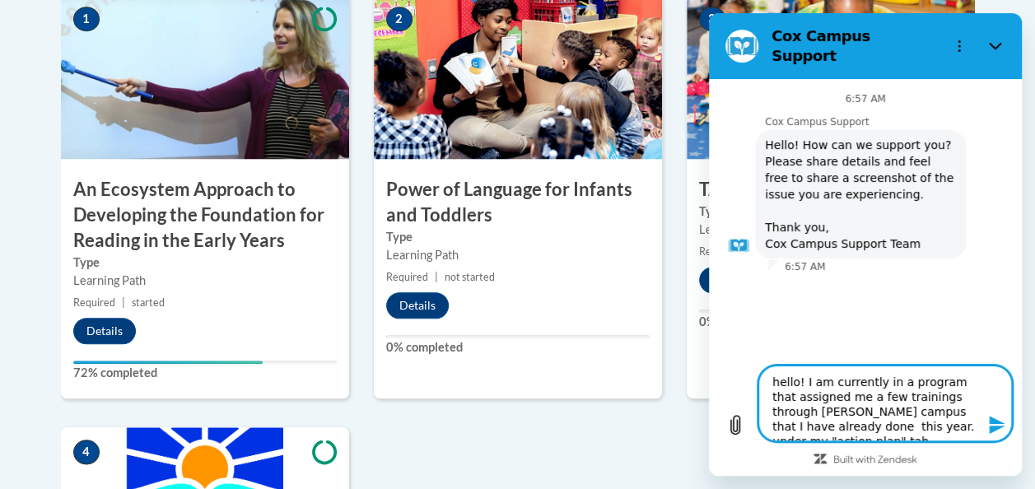
click at [936, 420] on textarea "hello! I am currently in a program that assigned me a few trainings through cox…" at bounding box center [886, 404] width 254 height 76
click at [943, 435] on textarea "hello! I am currently in a program that assigned me a few trainings through cox…" at bounding box center [886, 404] width 254 height 76
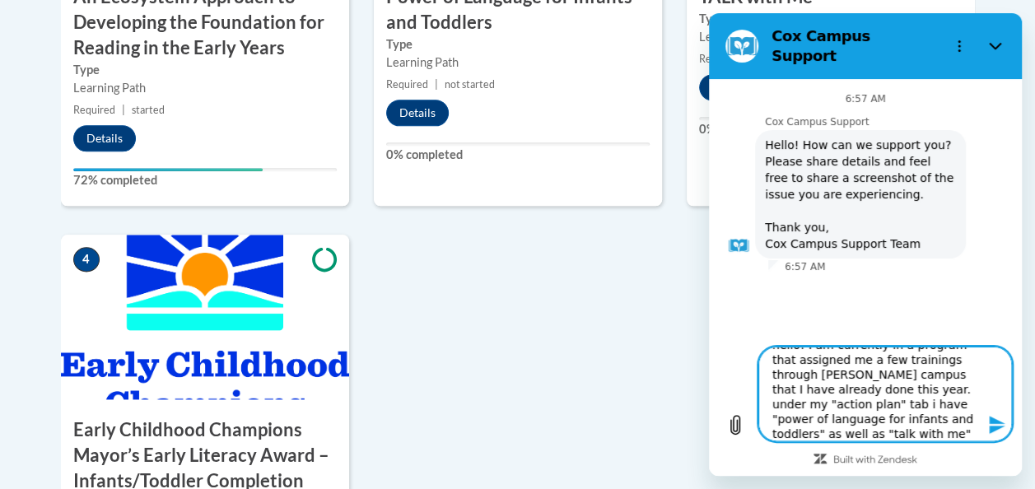
scroll to position [33, 0]
click at [966, 423] on textarea "hello! I am currently in a program that assigned me a few trainings through cox…" at bounding box center [886, 394] width 254 height 95
click at [846, 431] on textarea "hello! I am currently in a program that assigned me a few trainings through cox…" at bounding box center [886, 394] width 254 height 95
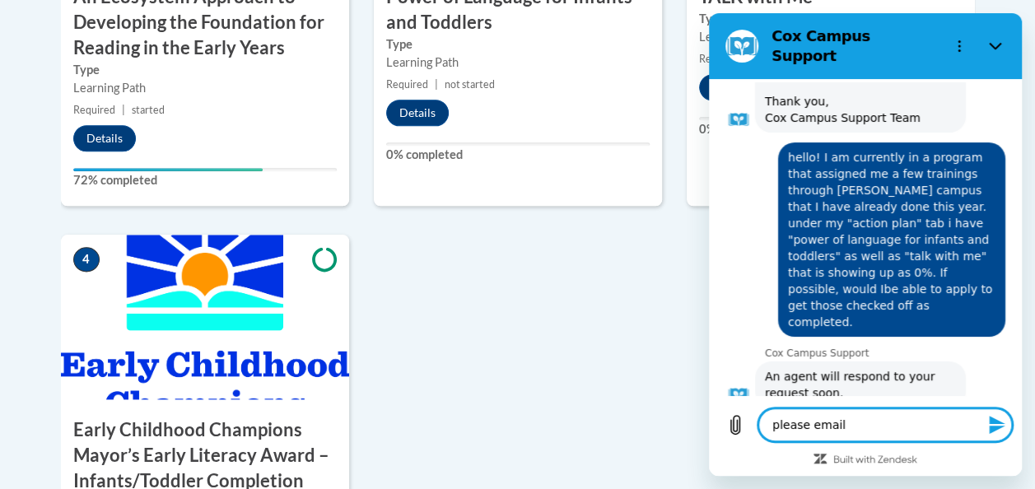
scroll to position [148, 0]
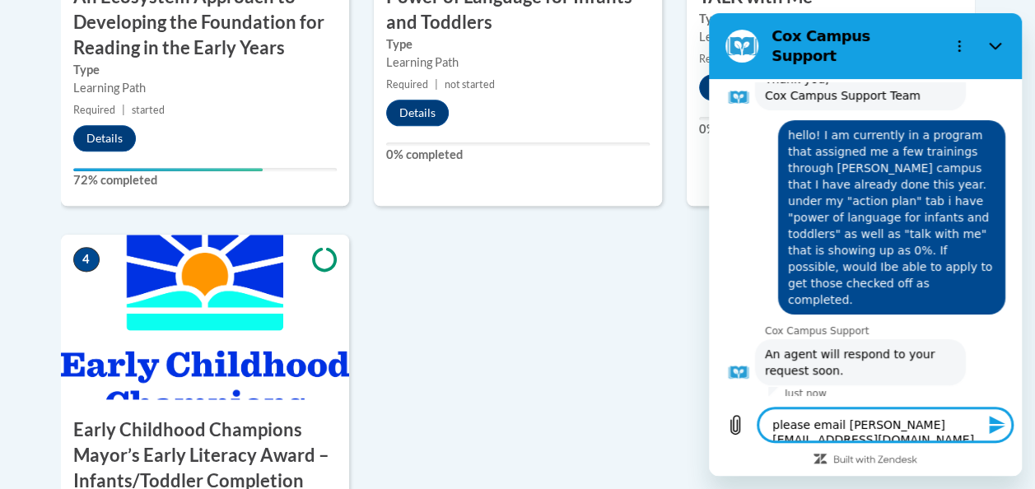
click at [833, 425] on textarea "please email weston_ikea@yahoo.com" at bounding box center [886, 425] width 254 height 33
click at [807, 427] on textarea "please email weston_ikea@yahoo.com" at bounding box center [886, 425] width 254 height 33
drag, startPoint x: 798, startPoint y: 427, endPoint x: 838, endPoint y: 531, distance: 111.8
click at [838, 476] on html "Cox Campus Support 6:57 AM Cox Campus Support Cox Campus Support says: Hello! H…" at bounding box center [865, 244] width 313 height 463
click at [936, 428] on textarea "email weston_ikea@yahoo.com" at bounding box center [886, 425] width 254 height 33
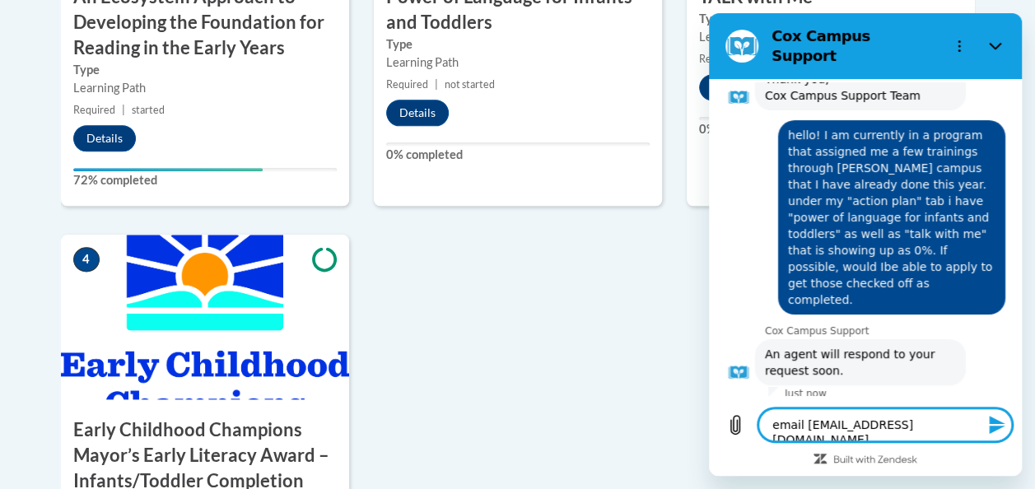
click at [803, 430] on textarea "email weston_ikea@yahoo.com" at bounding box center [886, 425] width 254 height 33
click at [999, 427] on icon "Send message" at bounding box center [997, 425] width 16 height 18
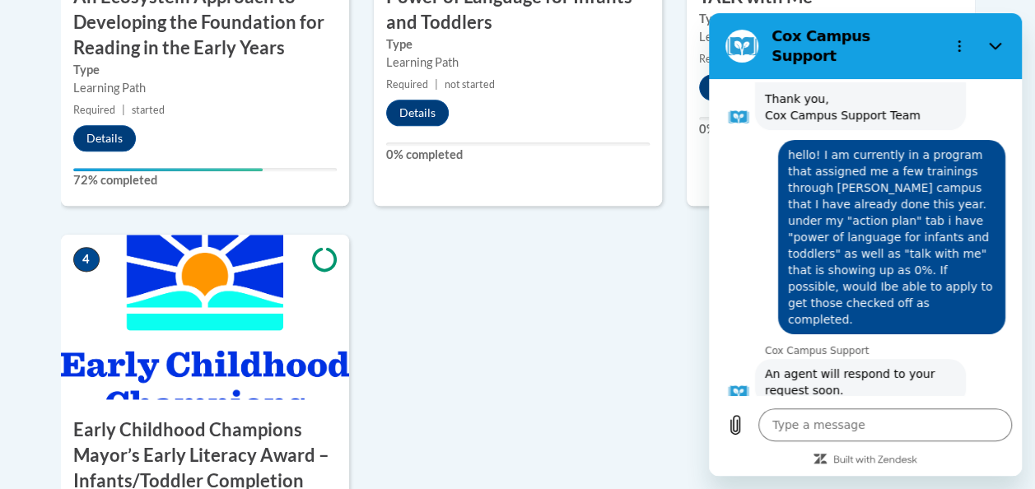
scroll to position [125, 0]
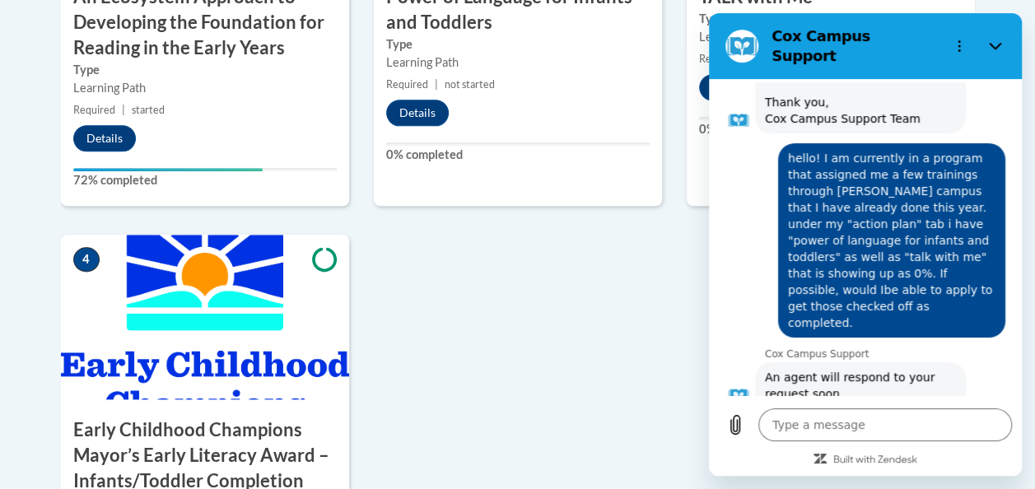
click at [204, 81] on div "Learning Path" at bounding box center [205, 88] width 264 height 18
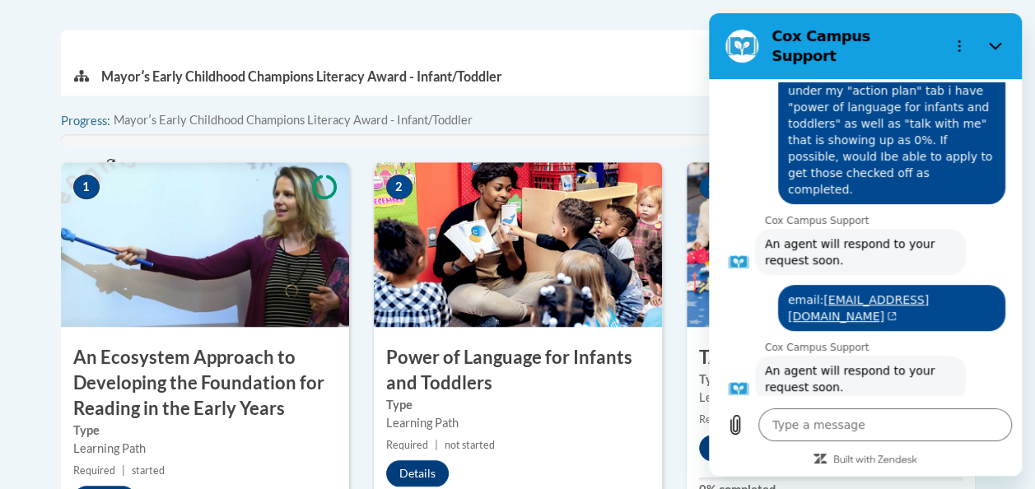
scroll to position [529, 0]
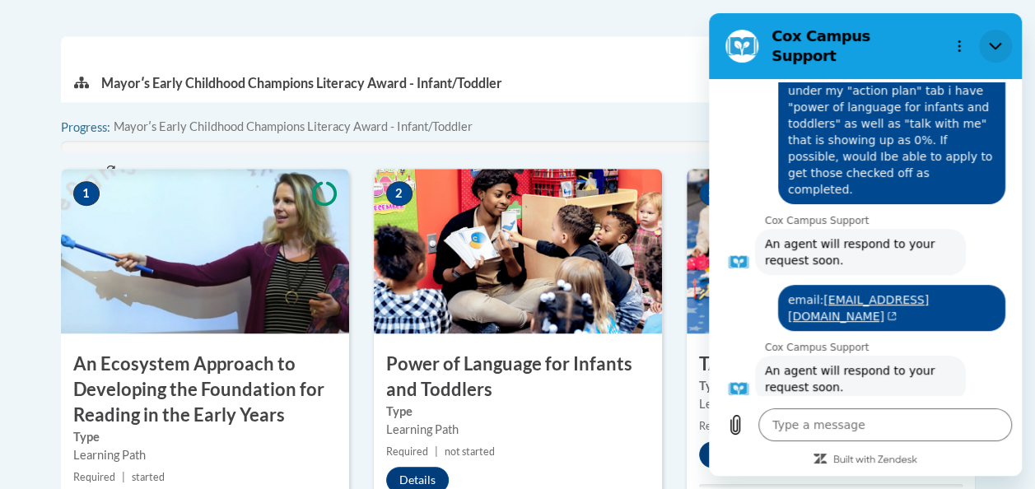
click at [997, 42] on icon "Close" at bounding box center [995, 46] width 13 height 13
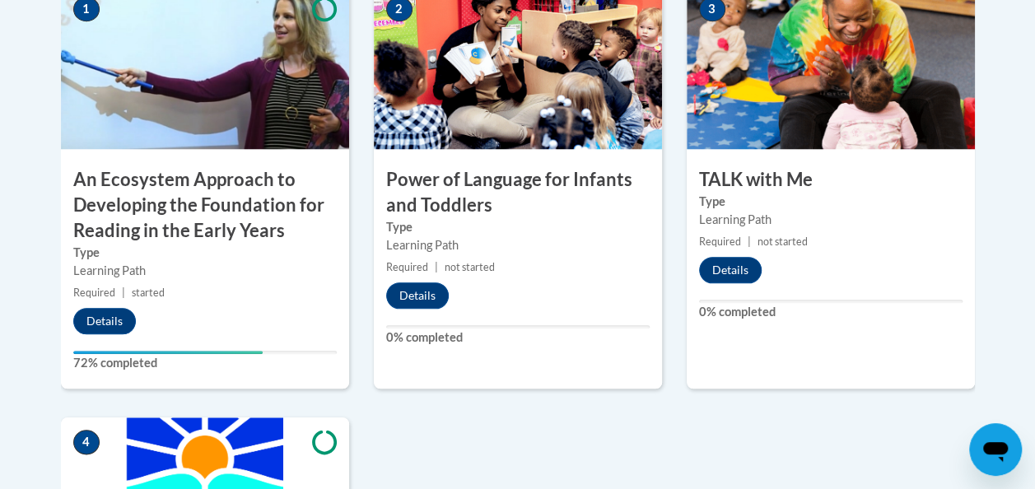
scroll to position [712, 0]
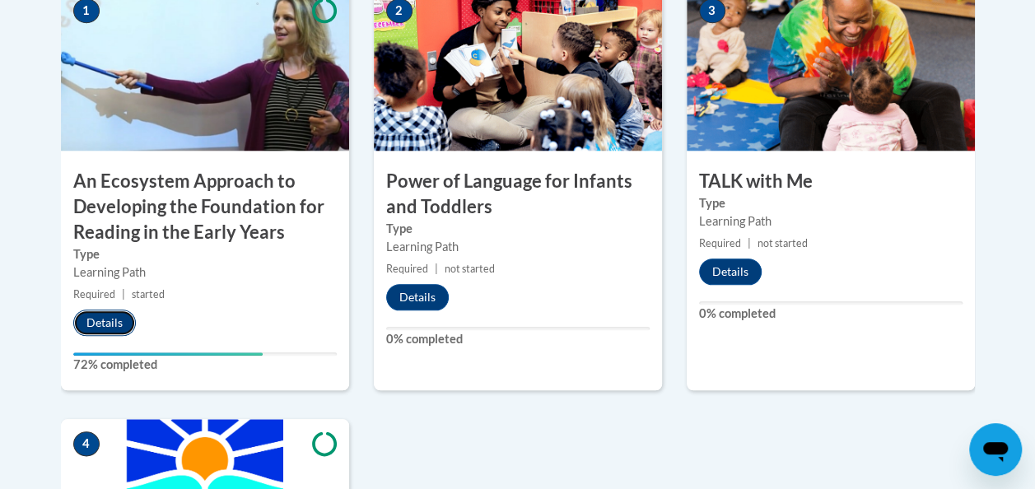
click at [115, 314] on button "Details" at bounding box center [104, 323] width 63 height 26
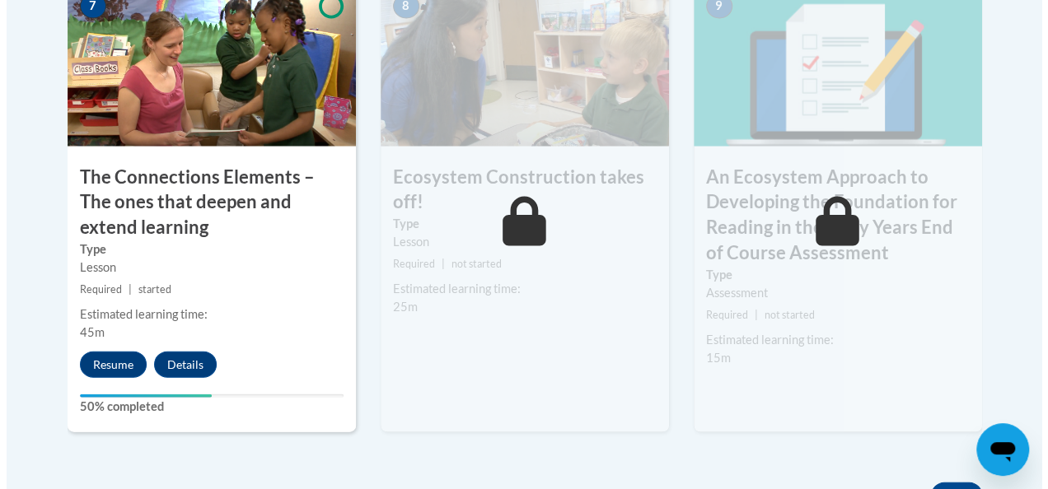
scroll to position [1597, 0]
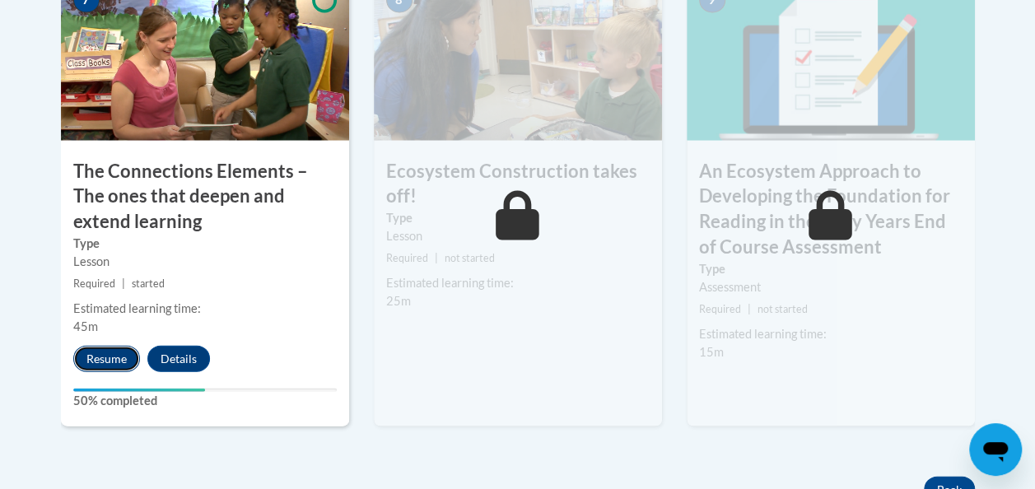
click at [92, 358] on button "Resume" at bounding box center [106, 359] width 67 height 26
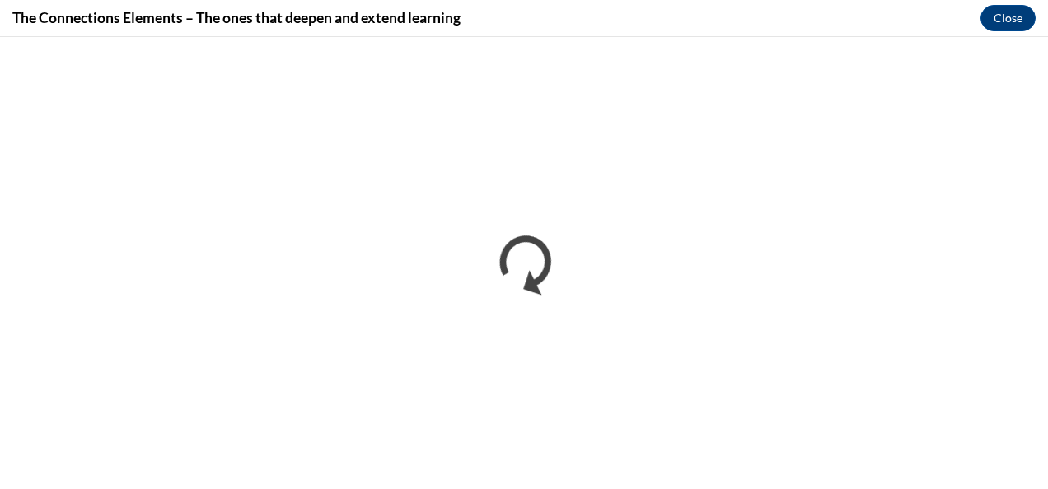
scroll to position [0, 0]
